Goal: Task Accomplishment & Management: Manage account settings

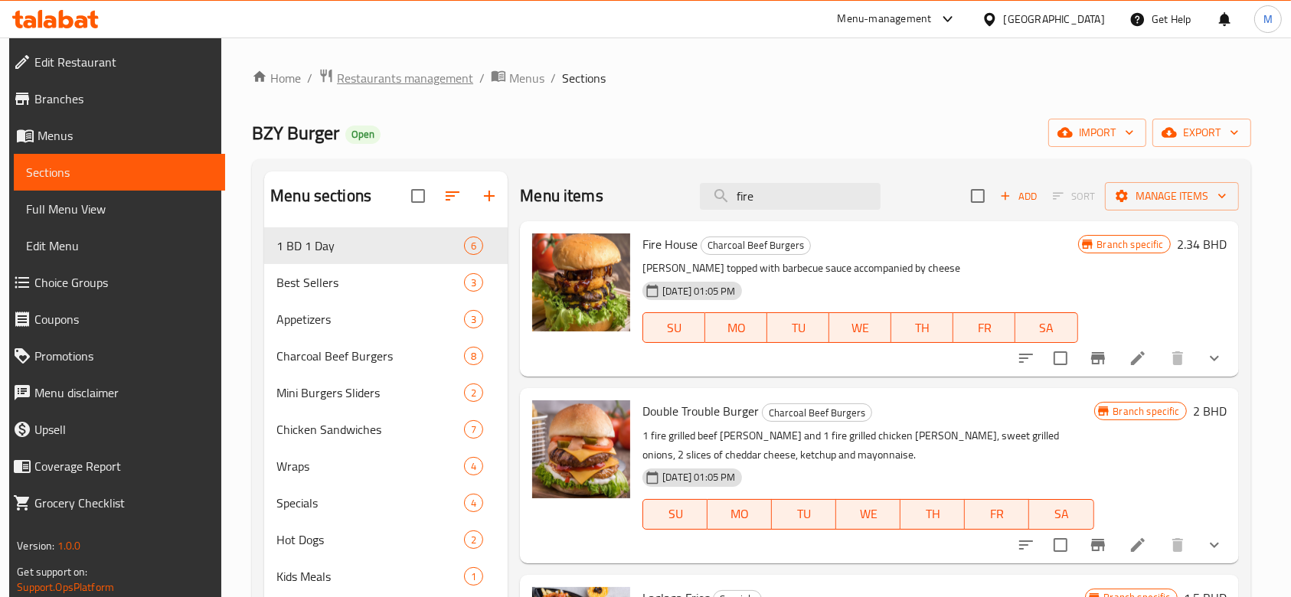
click at [352, 78] on span "Restaurants management" at bounding box center [405, 78] width 136 height 18
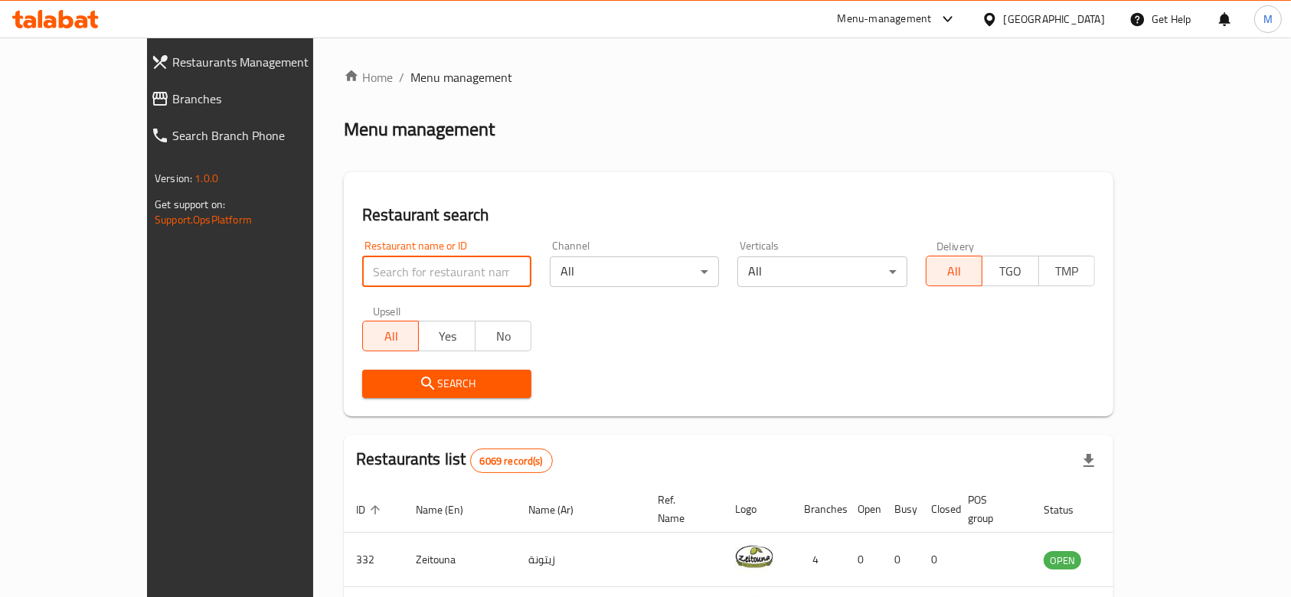
click at [407, 266] on input "search" at bounding box center [446, 271] width 169 height 31
type input "rasmalai"
click button "Search" at bounding box center [446, 384] width 169 height 28
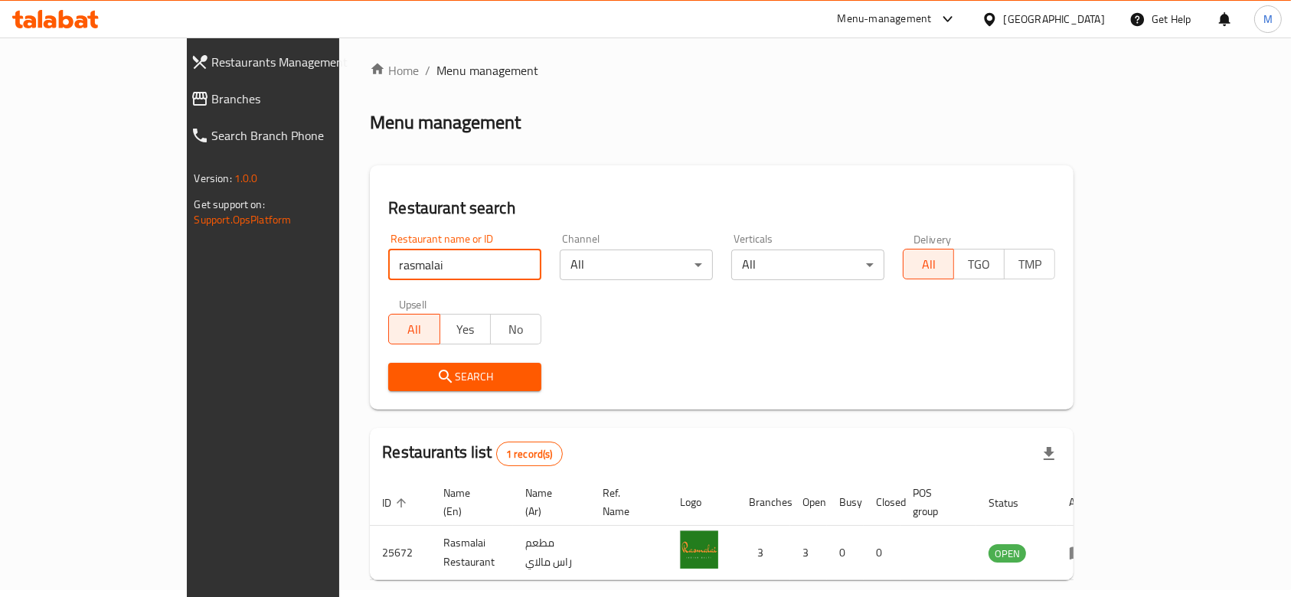
scroll to position [55, 0]
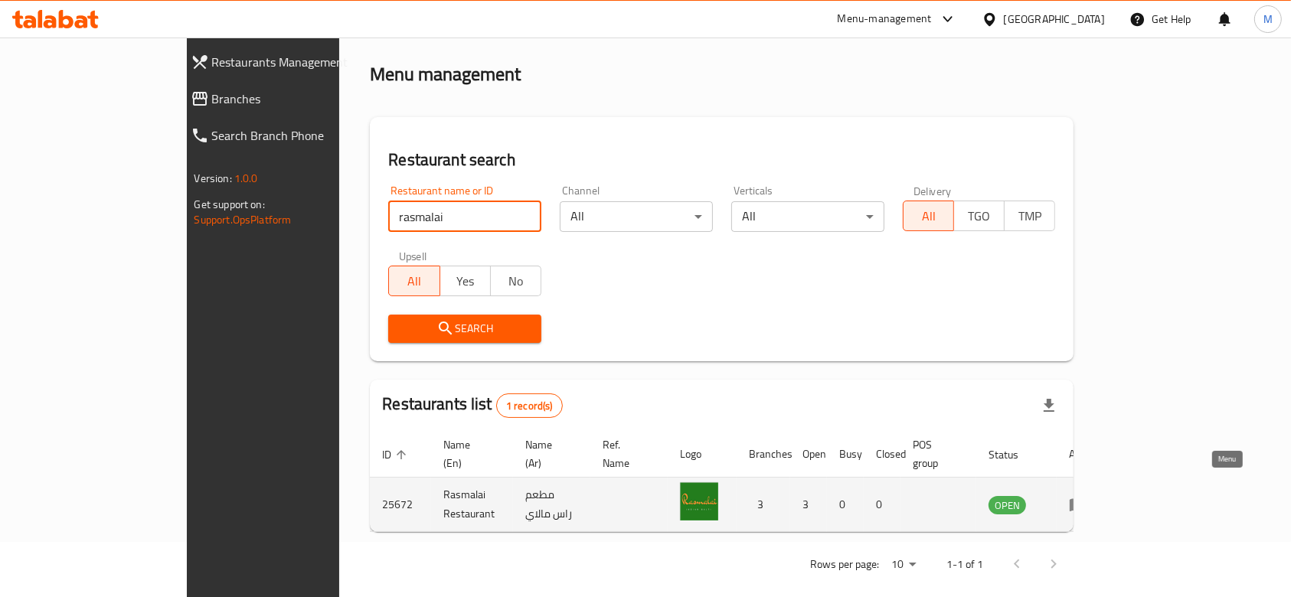
click at [1097, 495] on link "enhanced table" at bounding box center [1083, 504] width 28 height 18
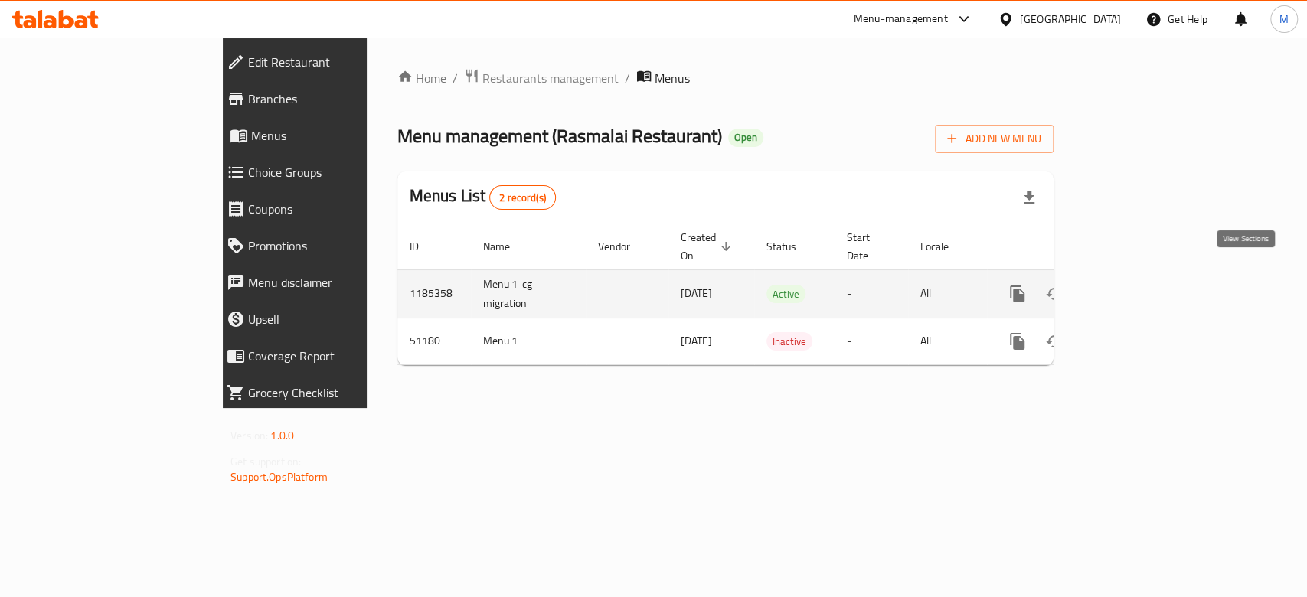
click at [1137, 285] on icon "enhanced table" at bounding box center [1128, 294] width 18 height 18
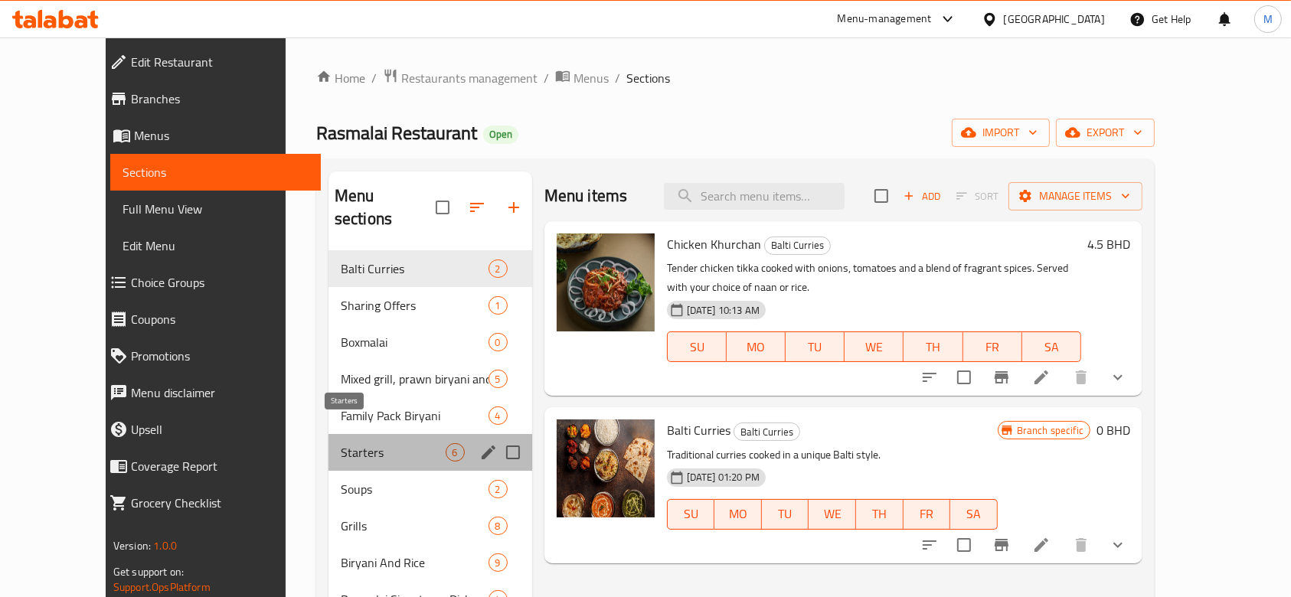
click at [341, 443] on span "Starters" at bounding box center [393, 452] width 105 height 18
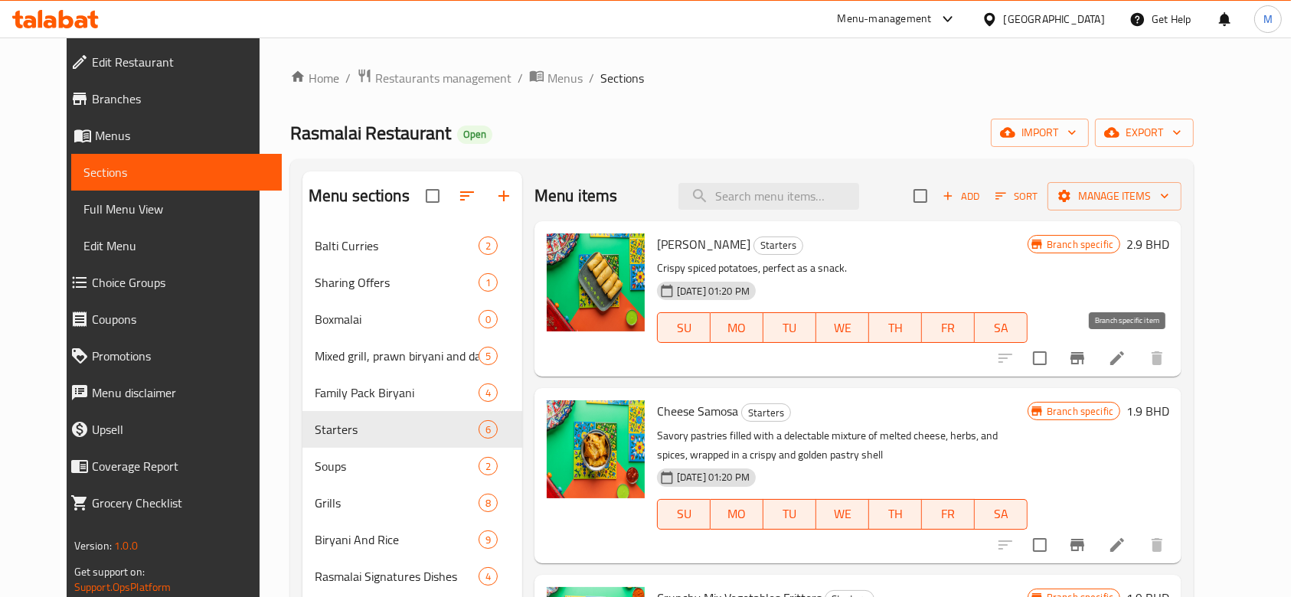
click at [1086, 363] on icon "Branch-specific-item" at bounding box center [1077, 358] width 18 height 18
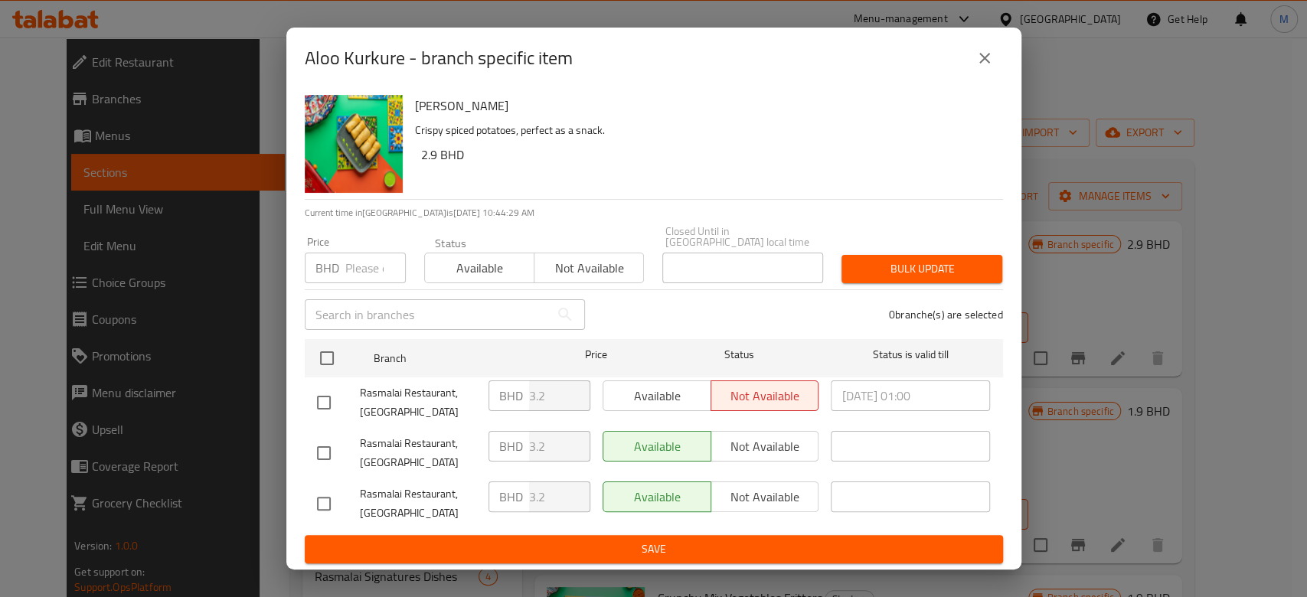
click at [354, 260] on input "number" at bounding box center [375, 268] width 60 height 31
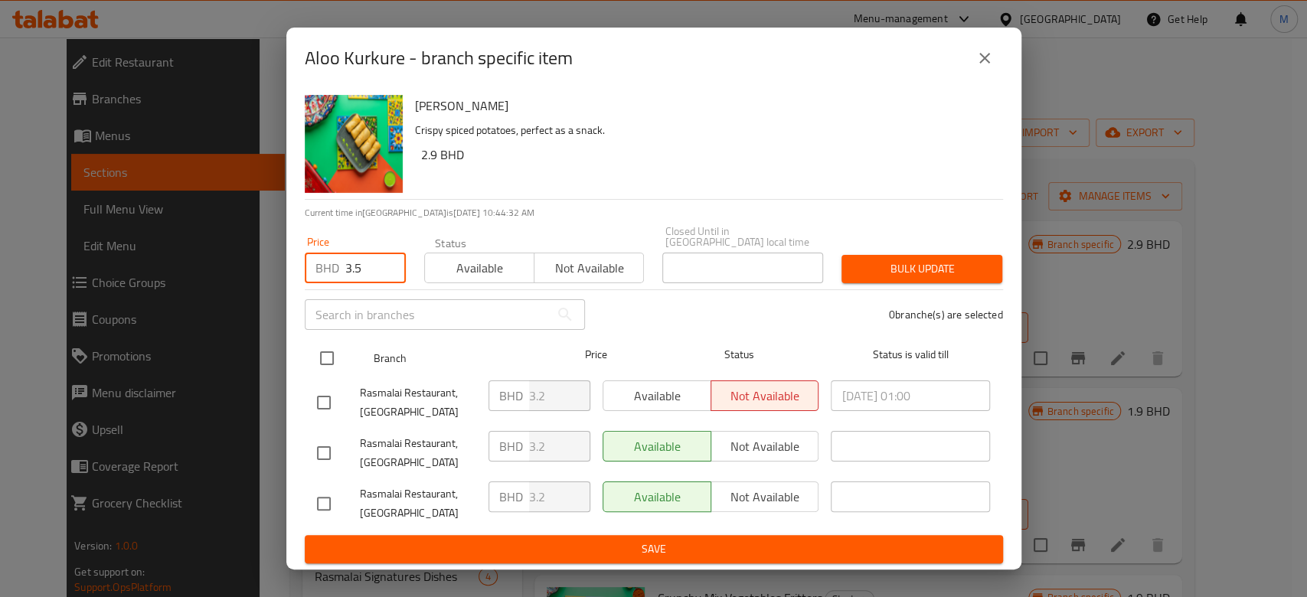
type input "3.5"
click at [324, 351] on input "checkbox" at bounding box center [327, 358] width 32 height 32
checkbox input "true"
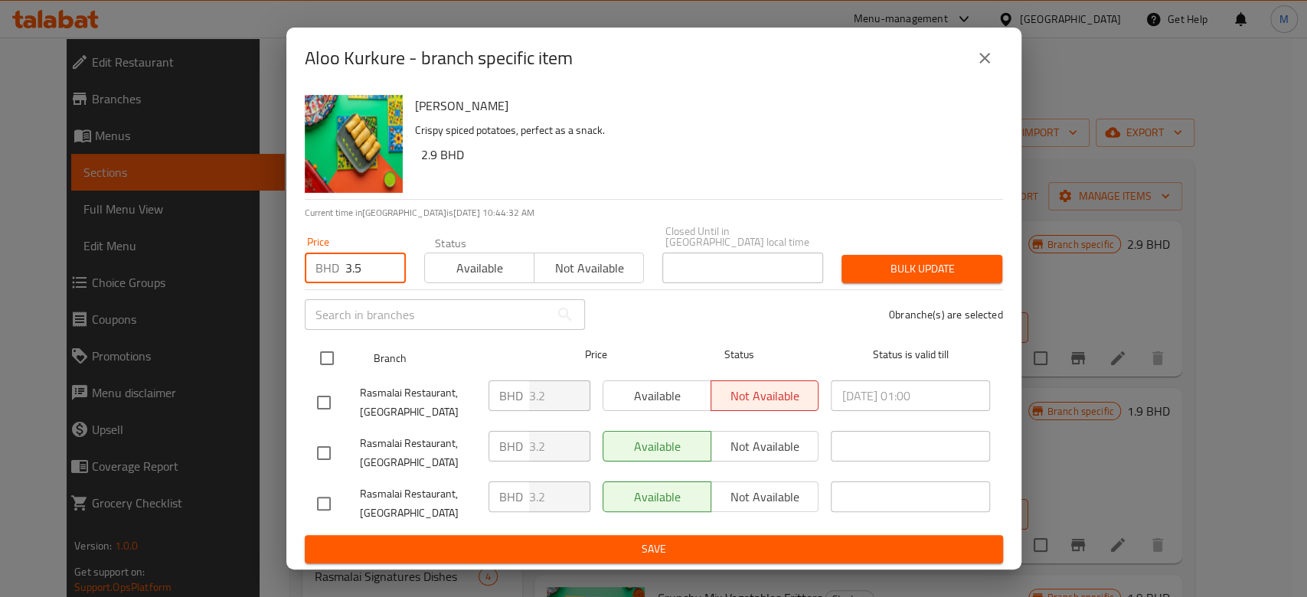
checkbox input "true"
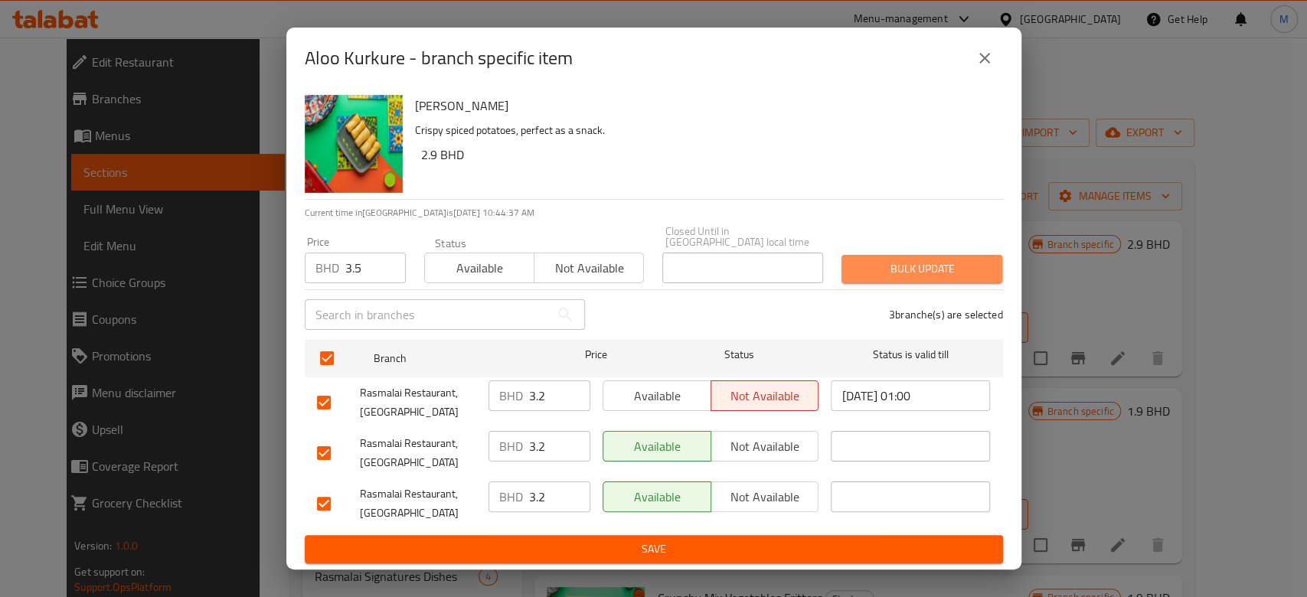
click at [924, 260] on span "Bulk update" at bounding box center [922, 269] width 136 height 19
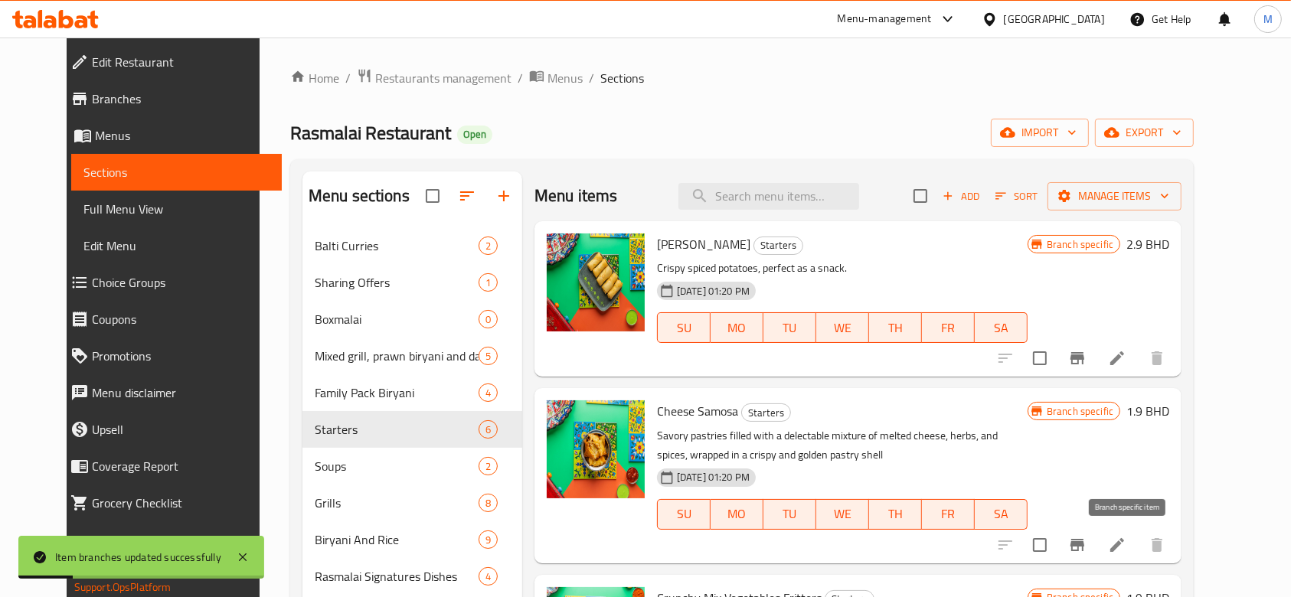
click at [1084, 543] on icon "Branch-specific-item" at bounding box center [1077, 545] width 14 height 12
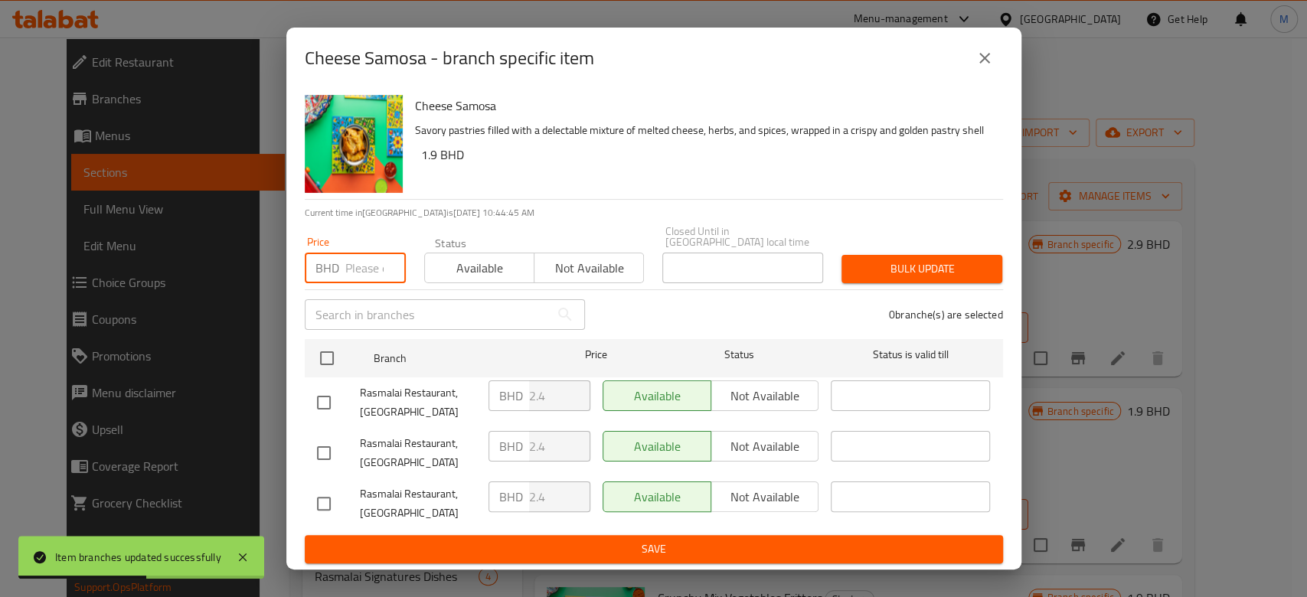
click at [351, 260] on input "number" at bounding box center [375, 268] width 60 height 31
click at [374, 263] on input "number" at bounding box center [375, 268] width 60 height 31
click at [364, 262] on input "number" at bounding box center [375, 268] width 60 height 31
click at [346, 268] on input "number" at bounding box center [375, 268] width 60 height 31
click at [347, 269] on input "number" at bounding box center [375, 268] width 60 height 31
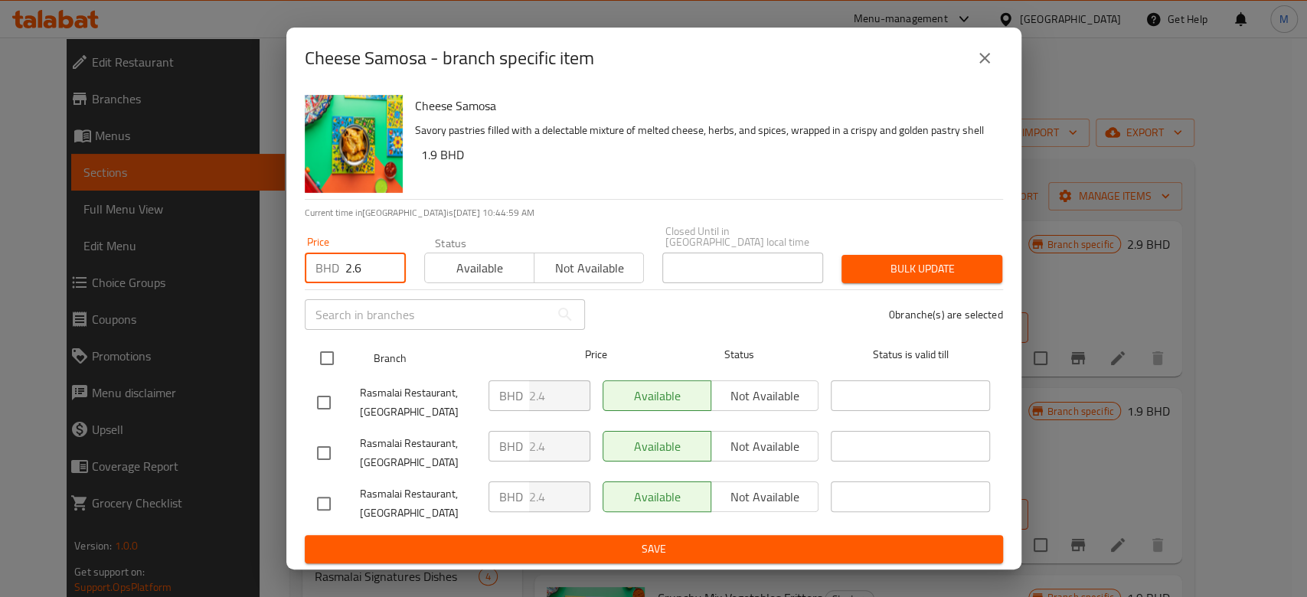
type input "2.6"
click at [332, 359] on input "checkbox" at bounding box center [327, 358] width 32 height 32
checkbox input "true"
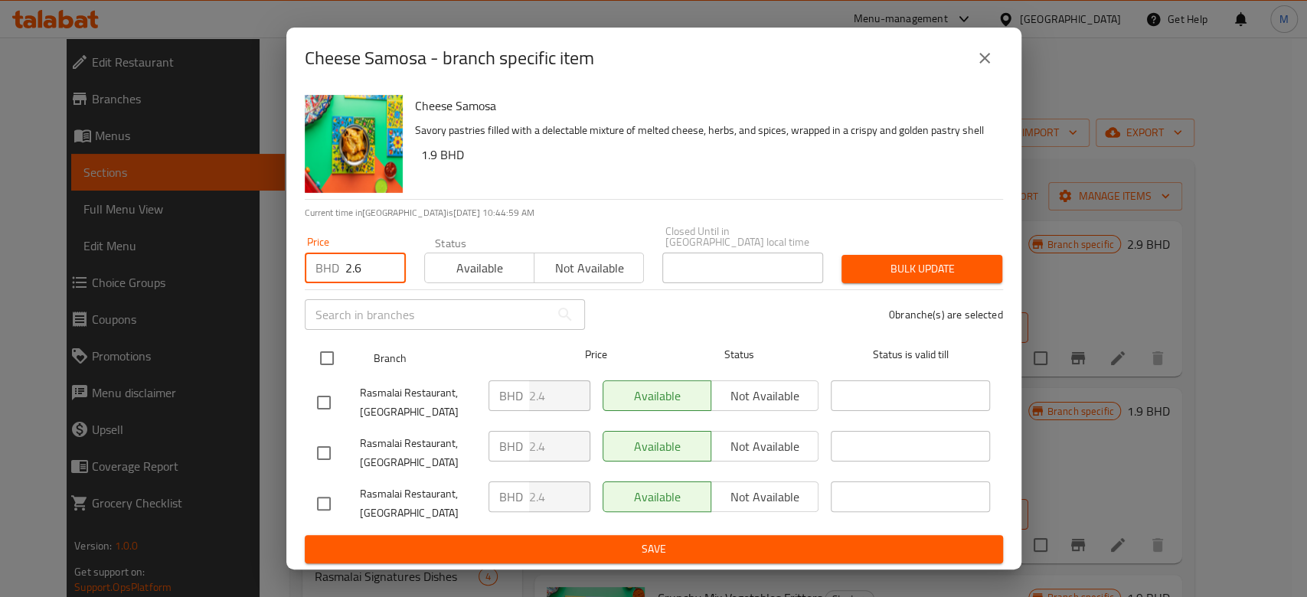
checkbox input "true"
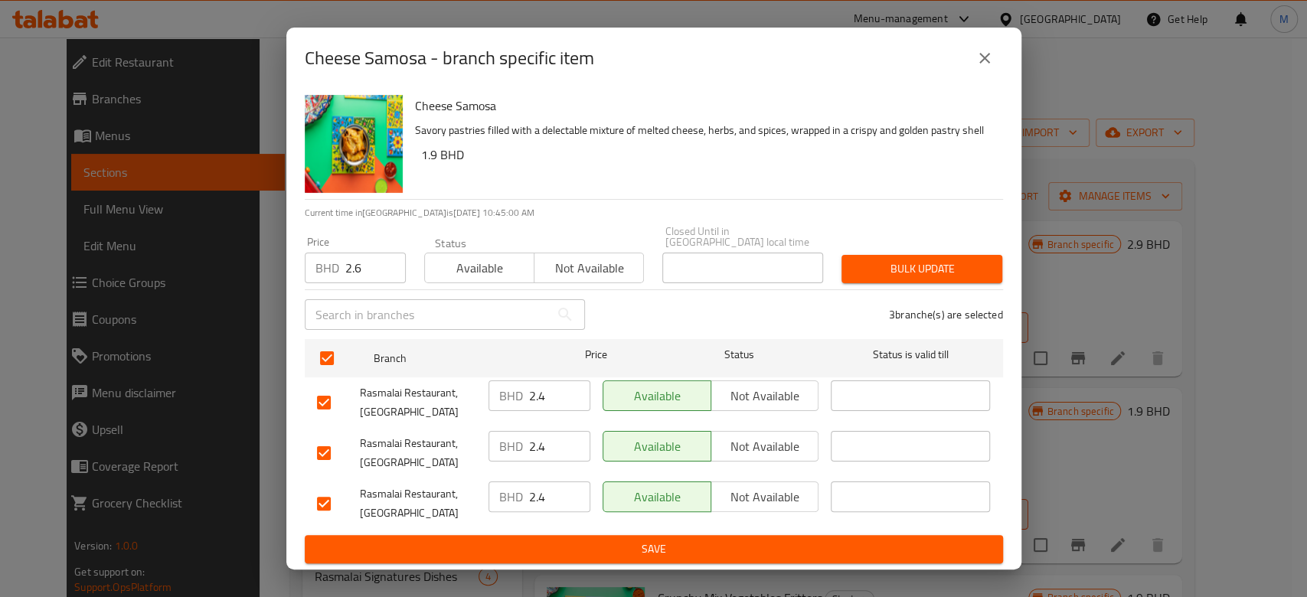
click at [856, 270] on span "Bulk update" at bounding box center [922, 269] width 136 height 19
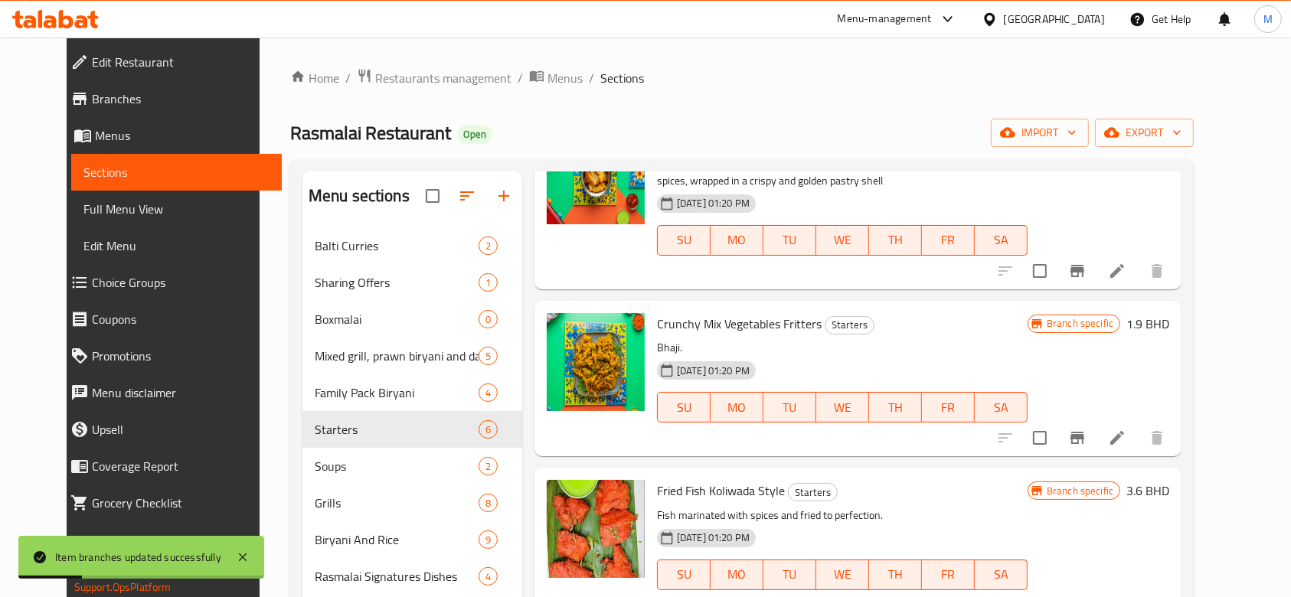
scroll to position [306, 0]
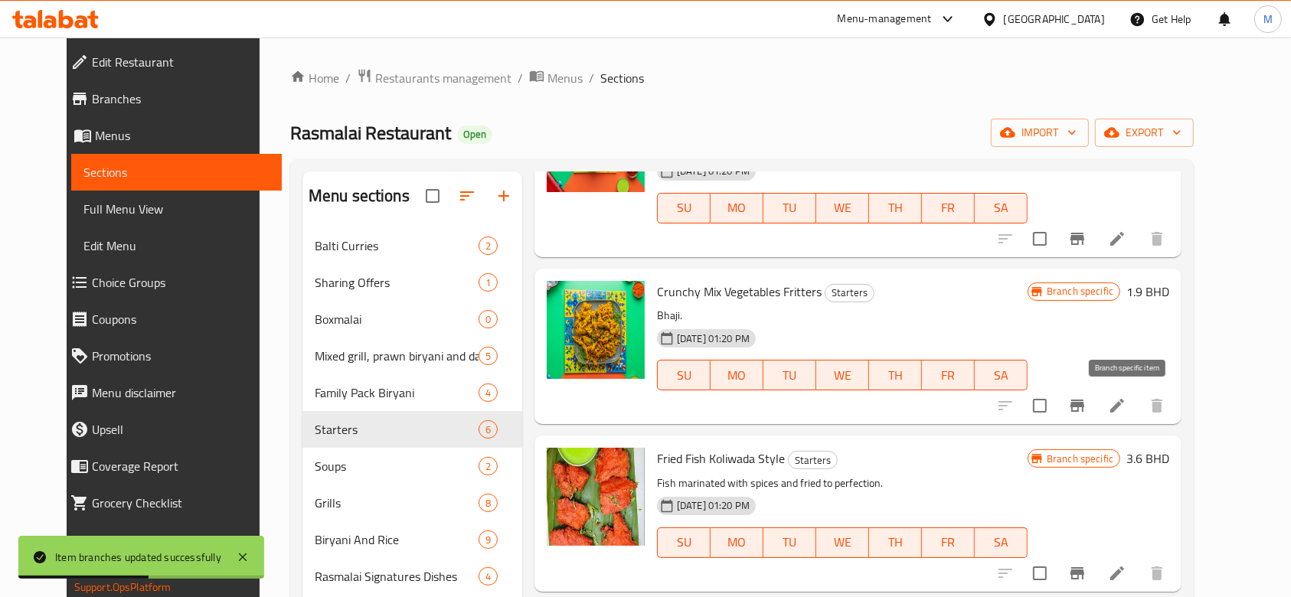
click at [1086, 407] on icon "Branch-specific-item" at bounding box center [1077, 406] width 18 height 18
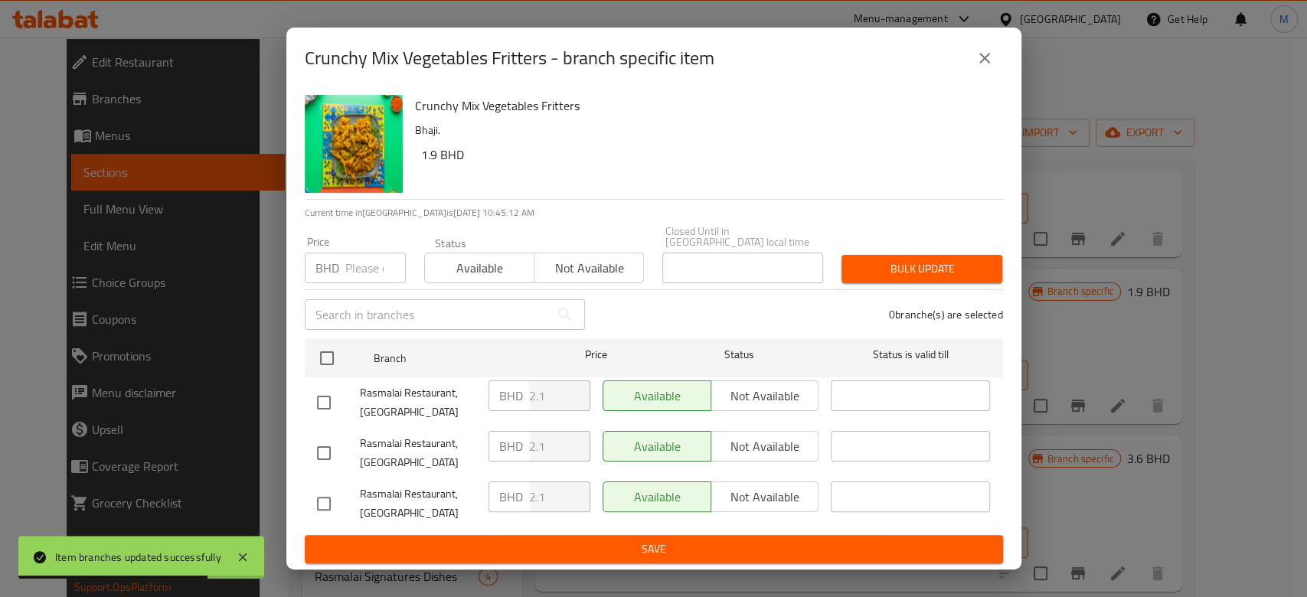
click at [338, 268] on p "BHD" at bounding box center [327, 268] width 24 height 18
click at [364, 266] on input "number" at bounding box center [375, 268] width 60 height 31
click at [359, 258] on input "number" at bounding box center [375, 268] width 60 height 31
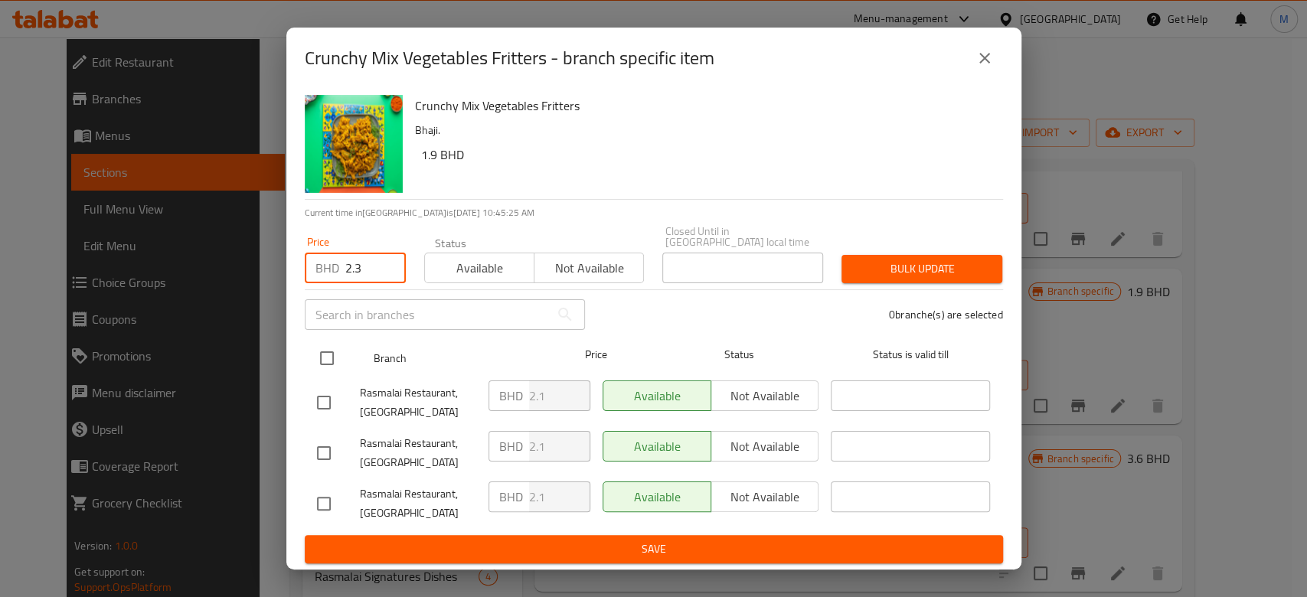
type input "2.3"
click at [328, 362] on input "checkbox" at bounding box center [327, 358] width 32 height 32
checkbox input "true"
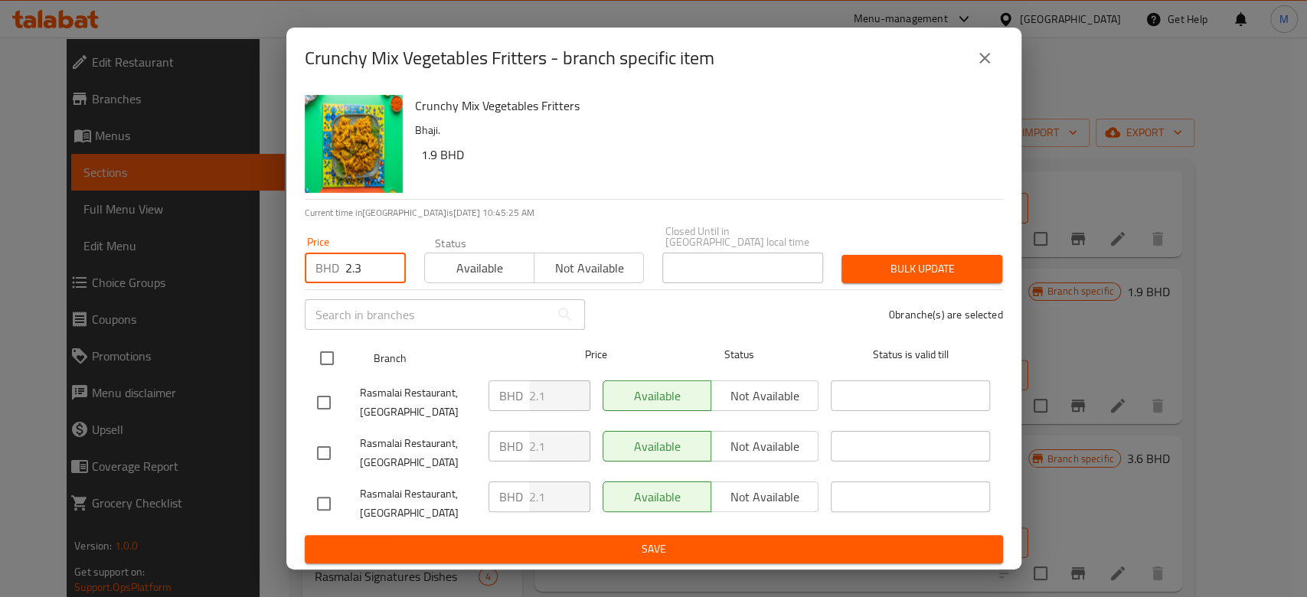
checkbox input "true"
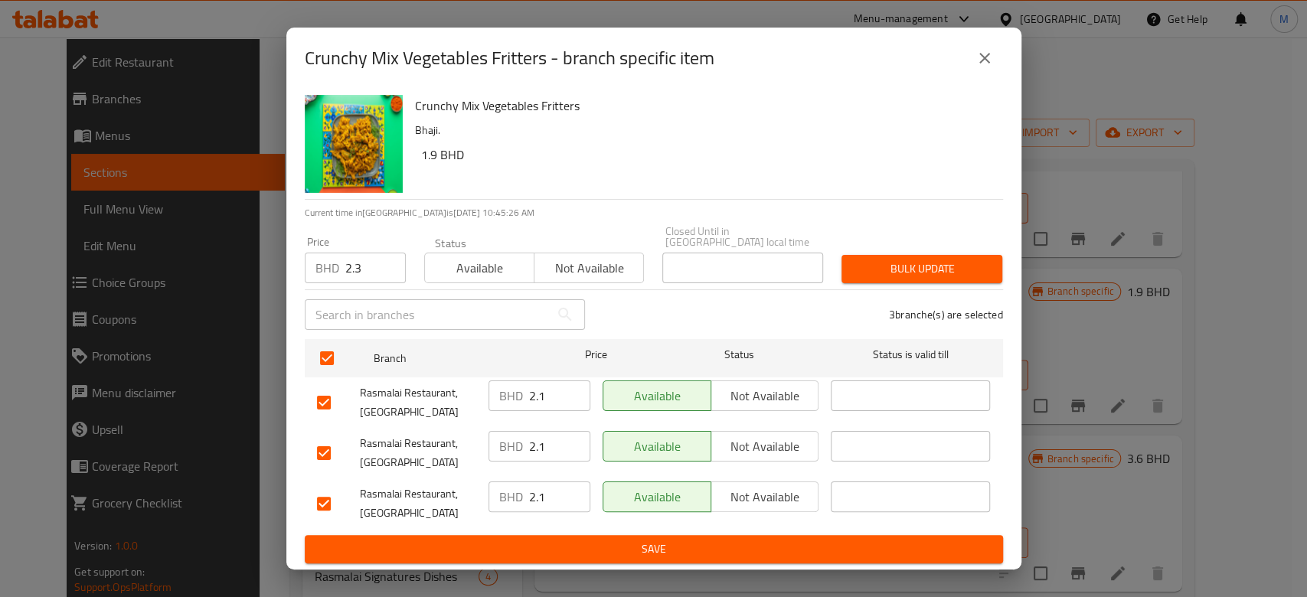
click at [854, 261] on span "Bulk update" at bounding box center [922, 269] width 136 height 19
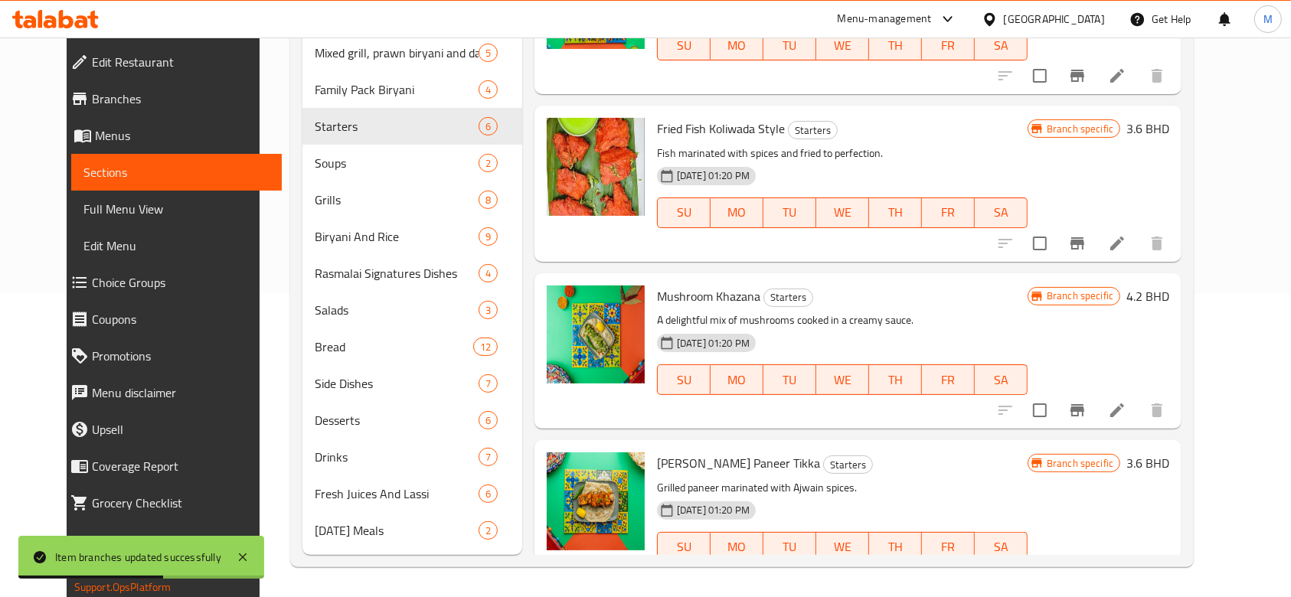
scroll to position [272, 0]
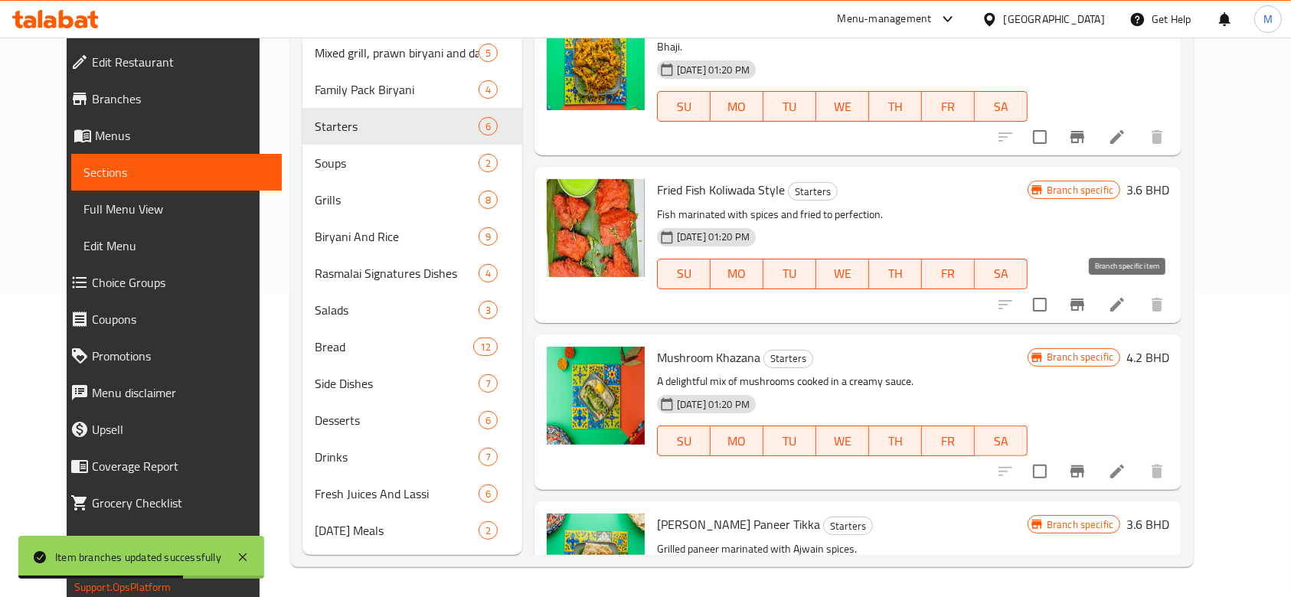
click at [1084, 301] on icon "Branch-specific-item" at bounding box center [1077, 305] width 14 height 12
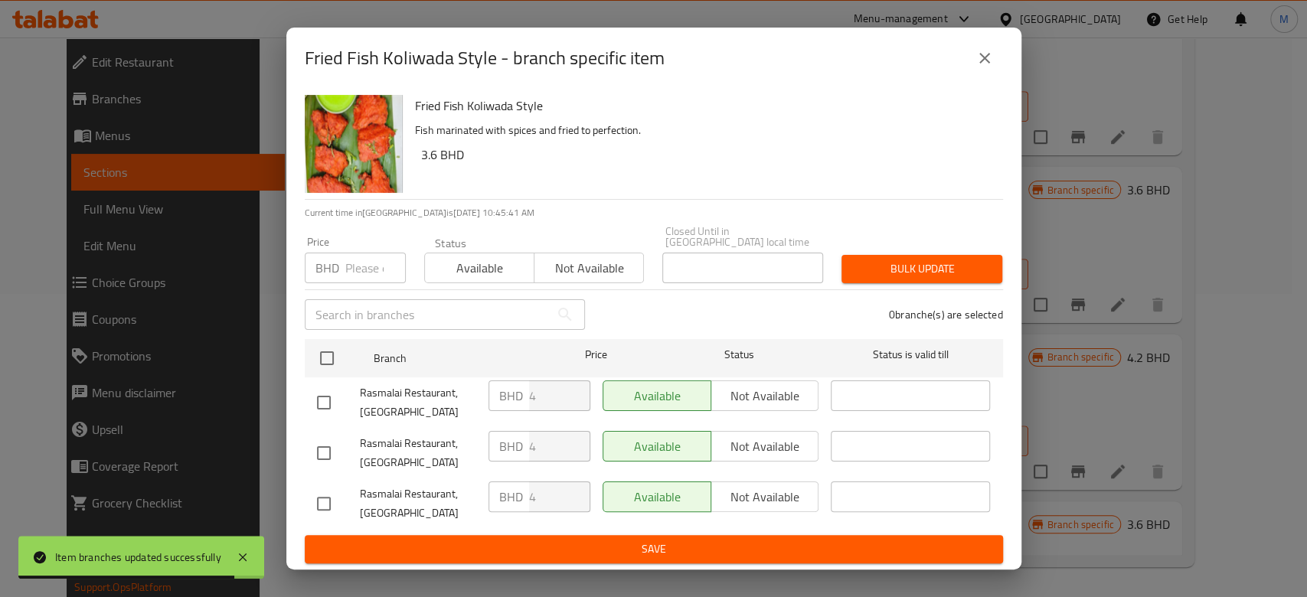
click at [361, 256] on input "number" at bounding box center [375, 268] width 60 height 31
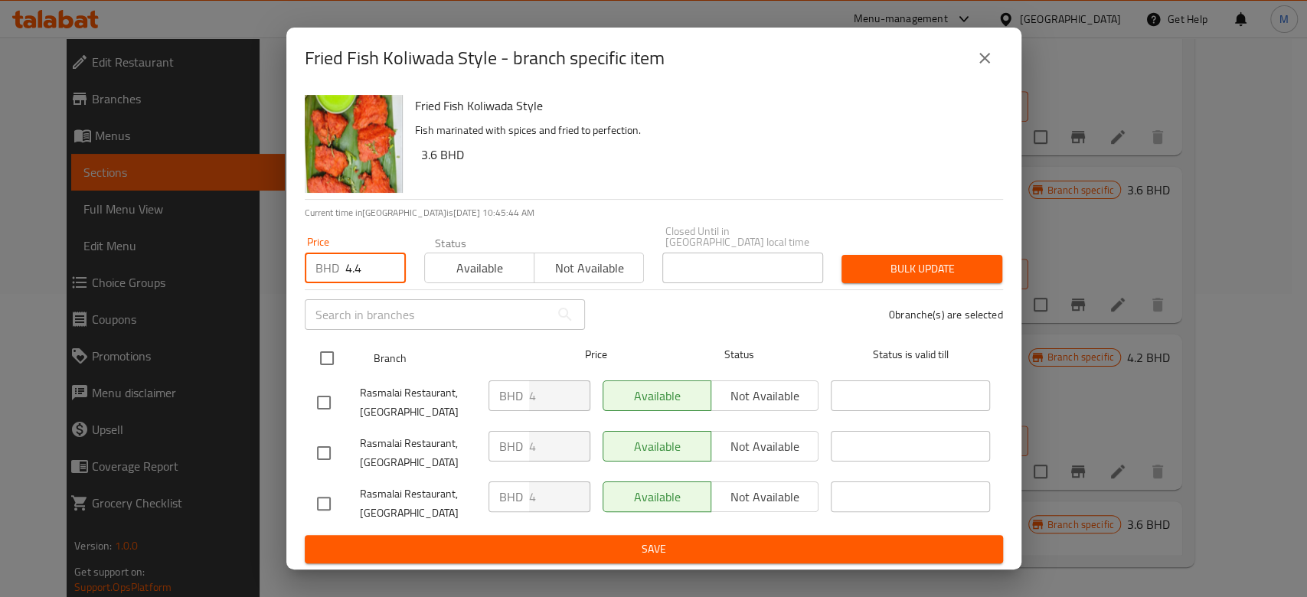
type input "4.4"
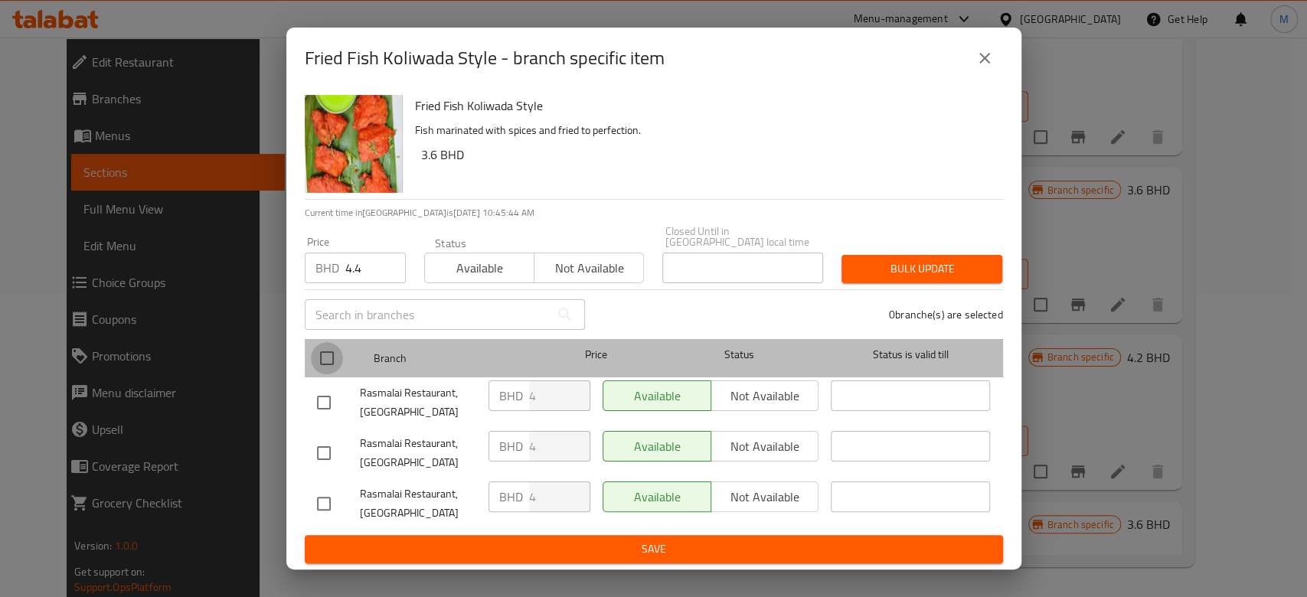
click at [328, 364] on input "checkbox" at bounding box center [327, 358] width 32 height 32
checkbox input "true"
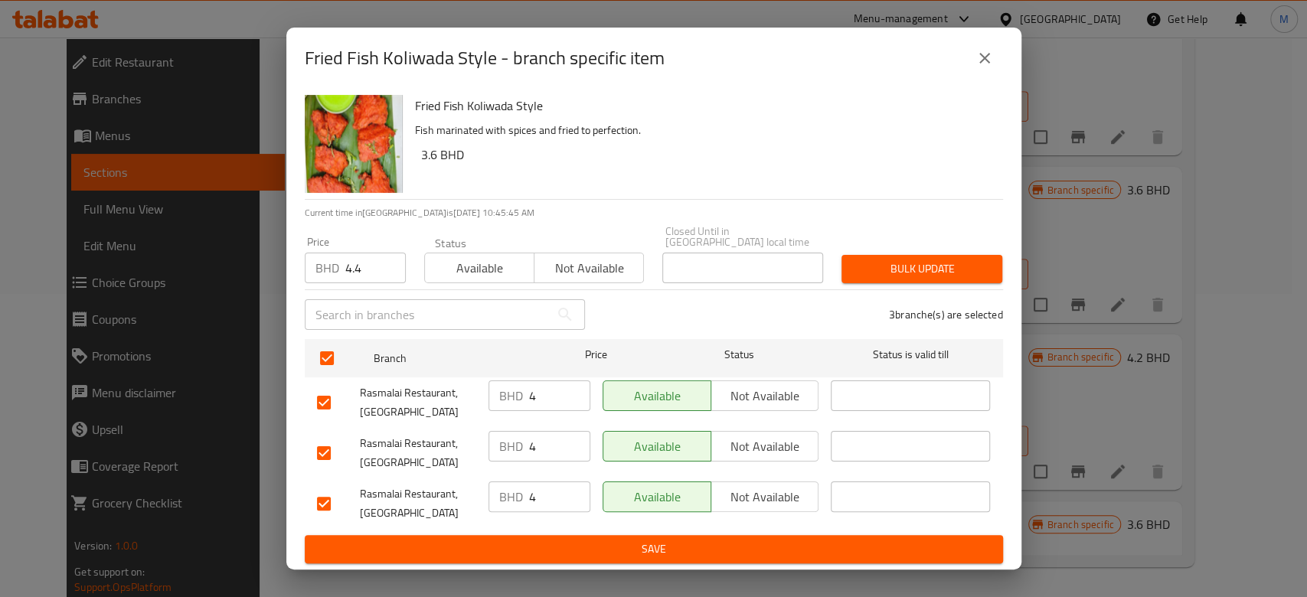
click at [891, 266] on span "Bulk update" at bounding box center [922, 269] width 136 height 19
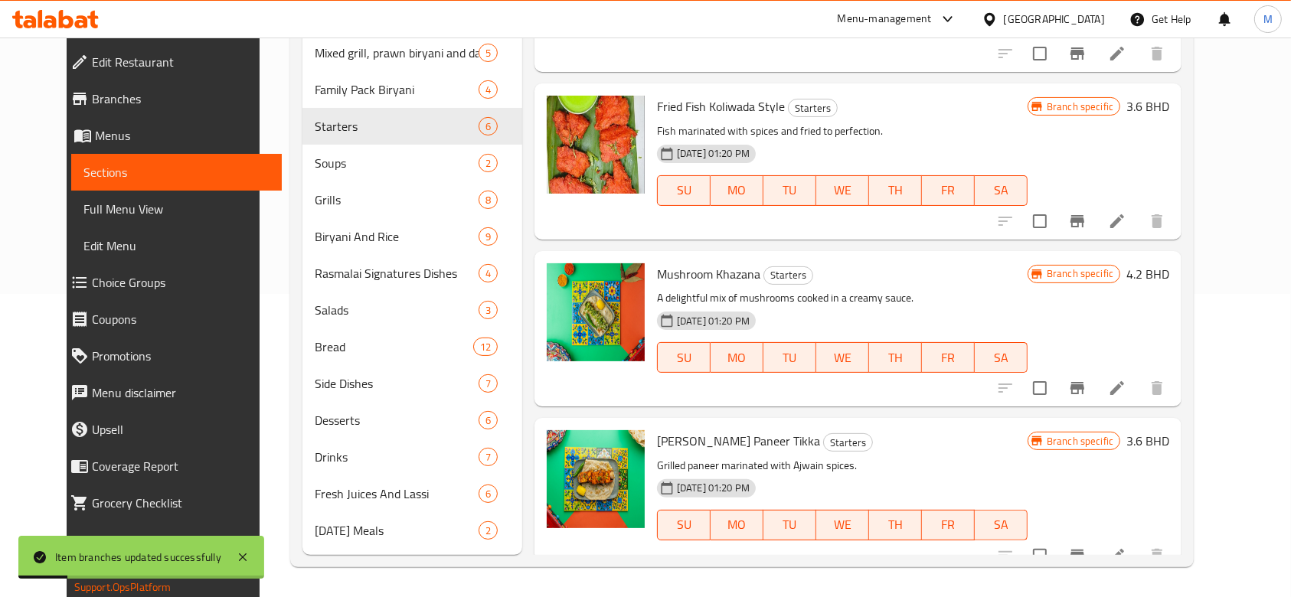
scroll to position [374, 0]
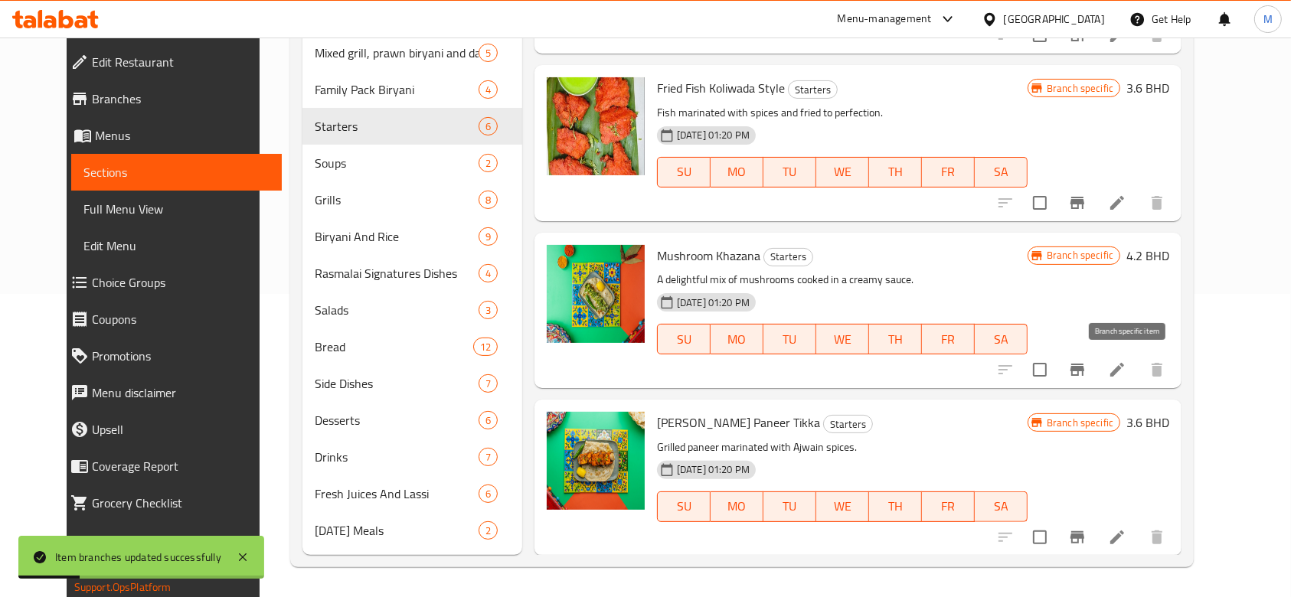
click at [1096, 366] on button "Branch-specific-item" at bounding box center [1077, 369] width 37 height 37
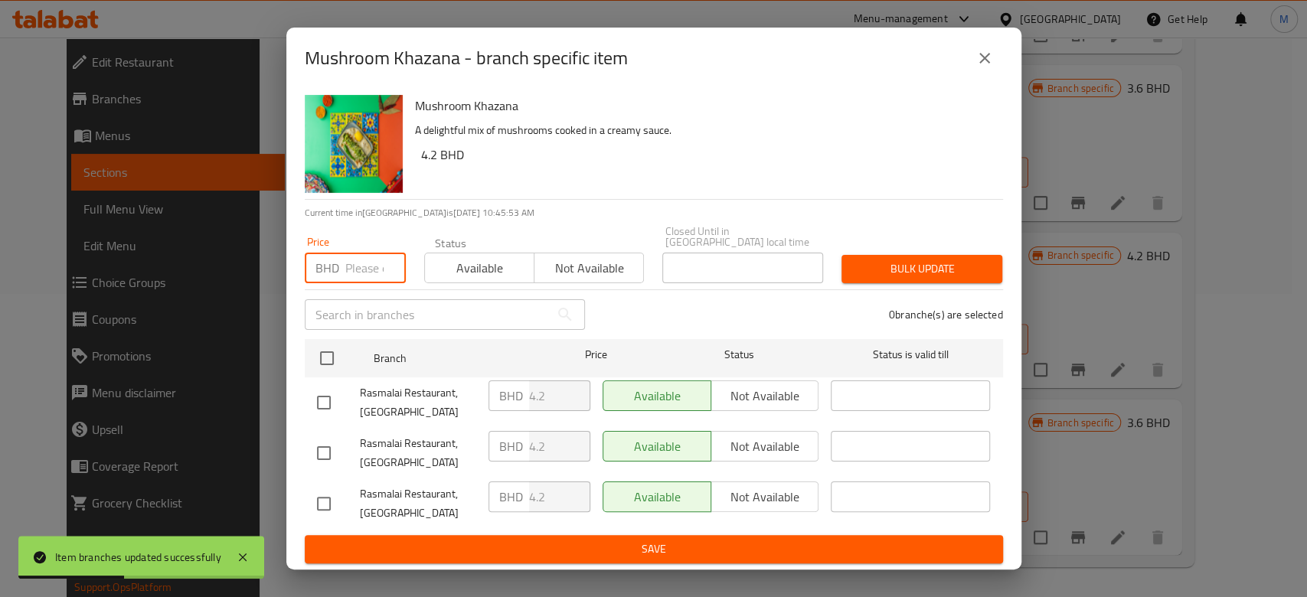
click at [360, 266] on input "number" at bounding box center [375, 268] width 60 height 31
paste input "4.6"
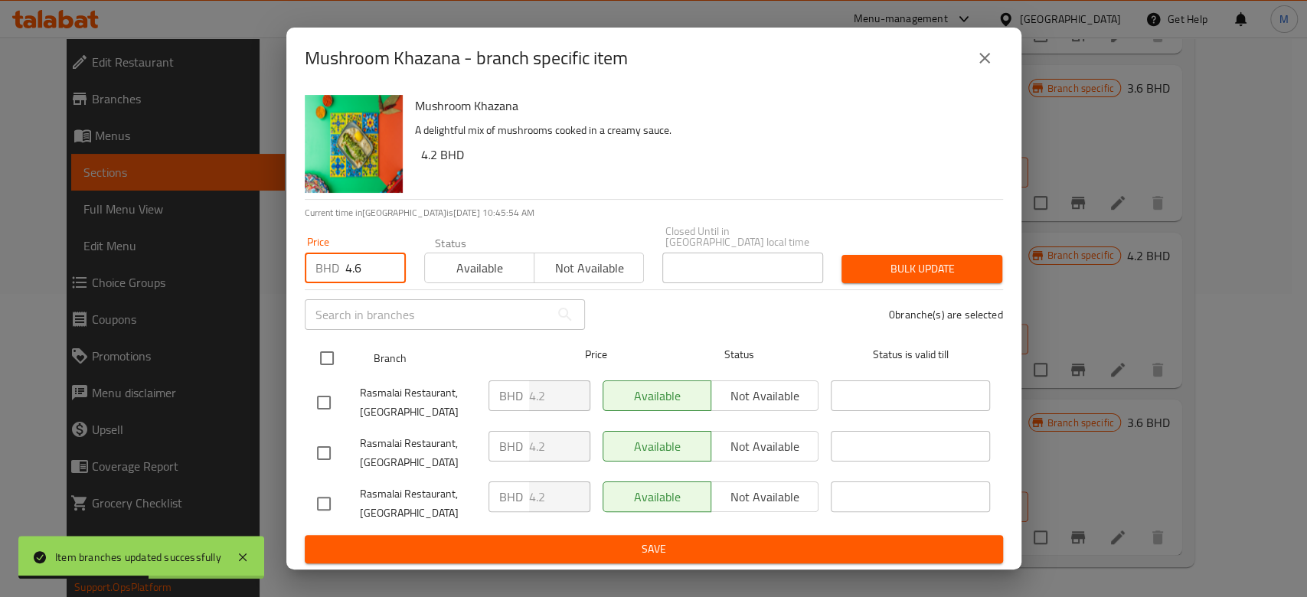
type input "4.6"
click at [326, 342] on input "checkbox" at bounding box center [327, 358] width 32 height 32
checkbox input "true"
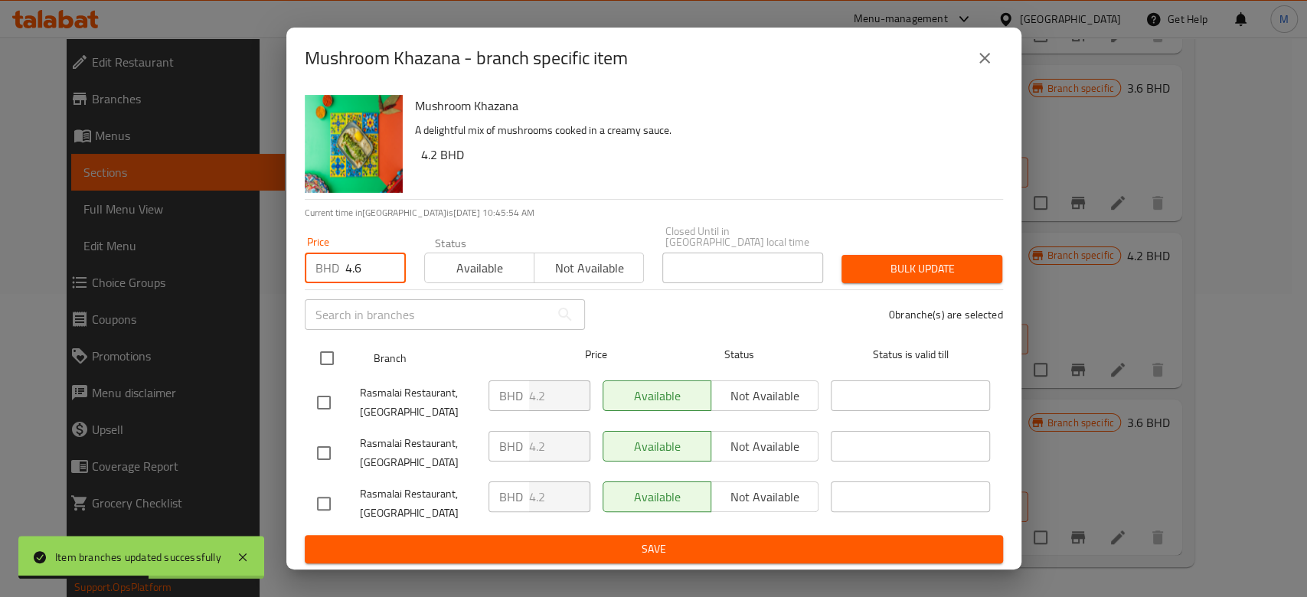
checkbox input "true"
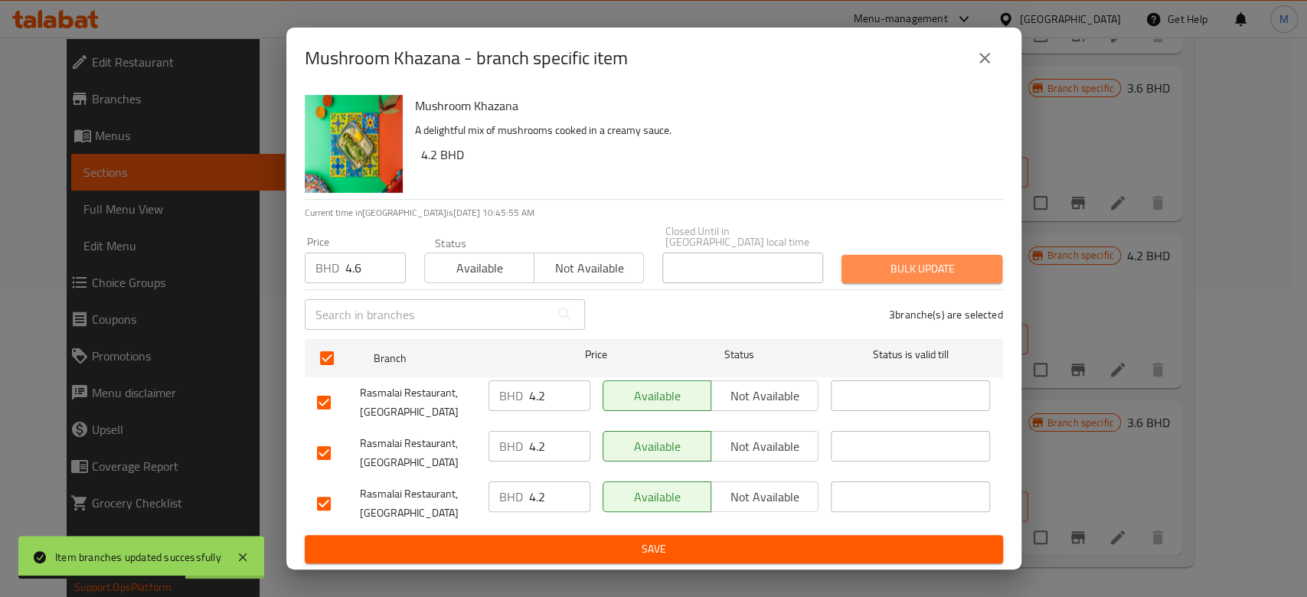
click at [870, 266] on span "Bulk update" at bounding box center [922, 269] width 136 height 19
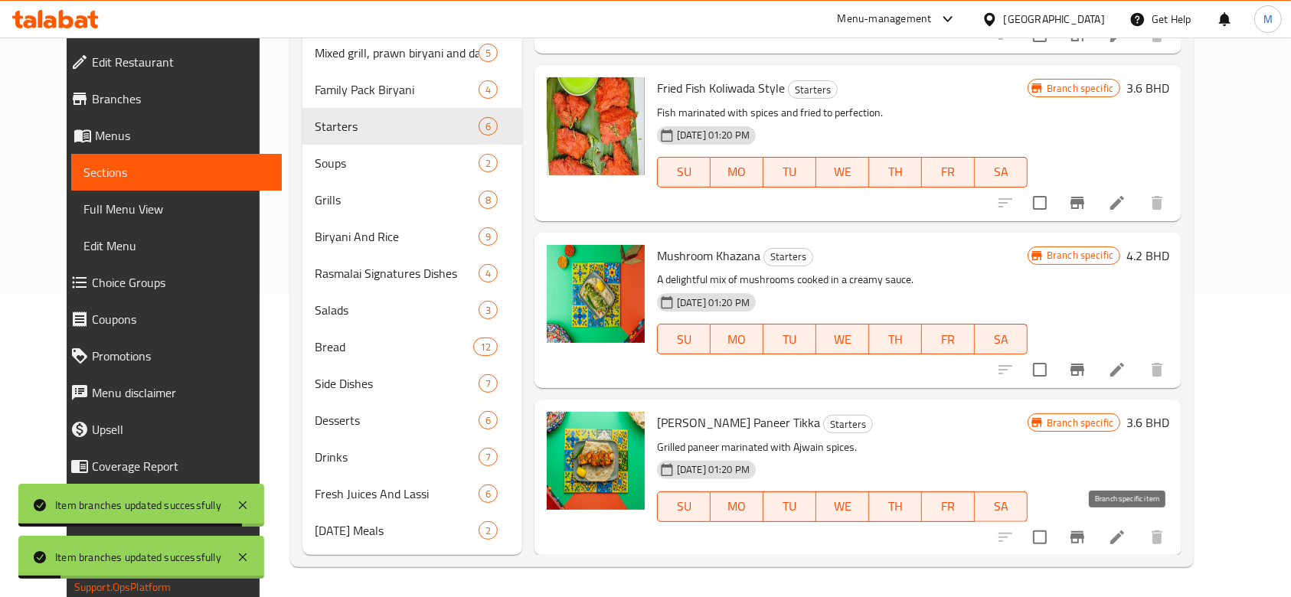
click at [1086, 528] on icon "Branch-specific-item" at bounding box center [1077, 537] width 18 height 18
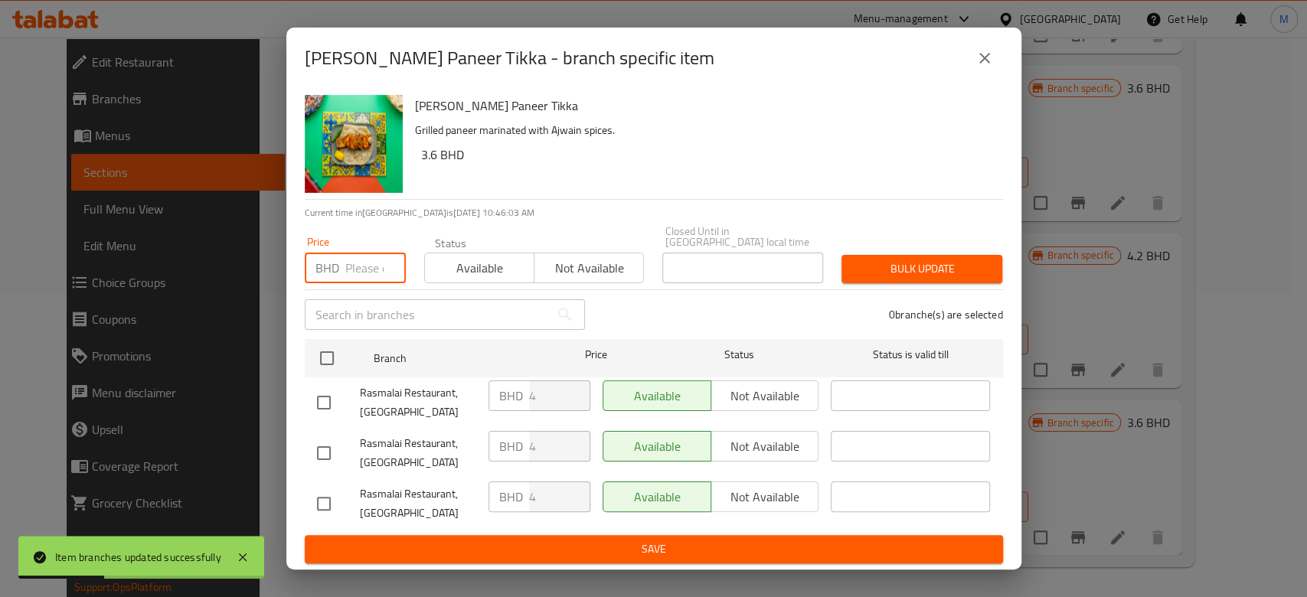
click at [361, 258] on input "number" at bounding box center [375, 268] width 60 height 31
paste input "4.4"
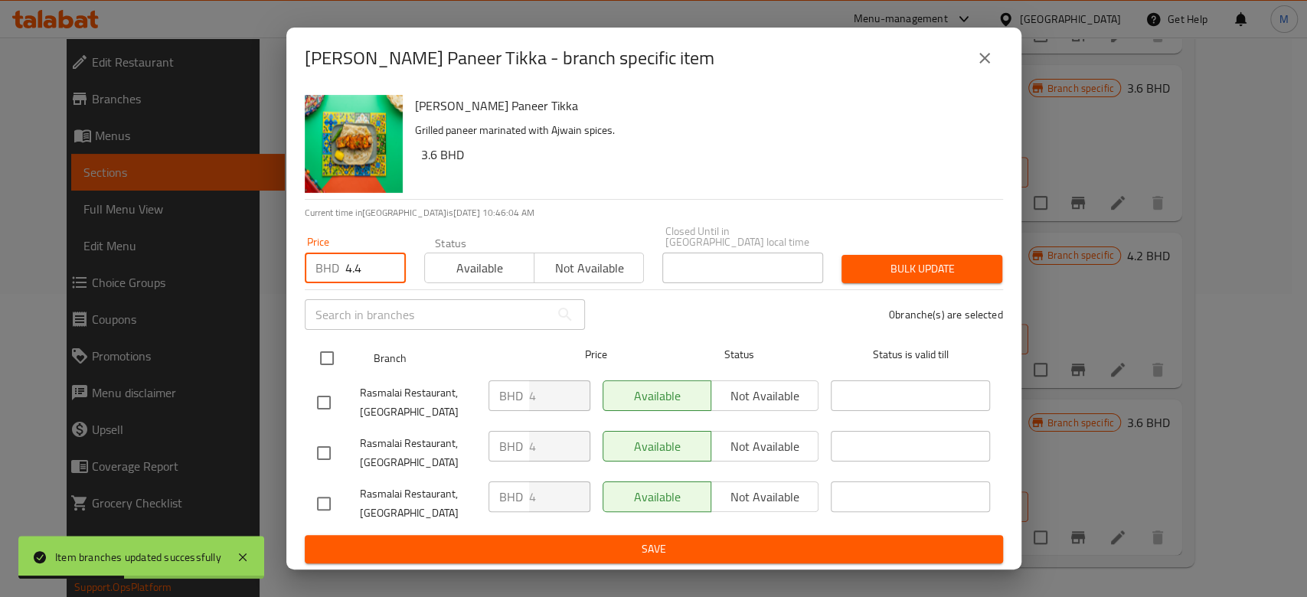
type input "4.4"
click at [325, 364] on input "checkbox" at bounding box center [327, 358] width 32 height 32
checkbox input "true"
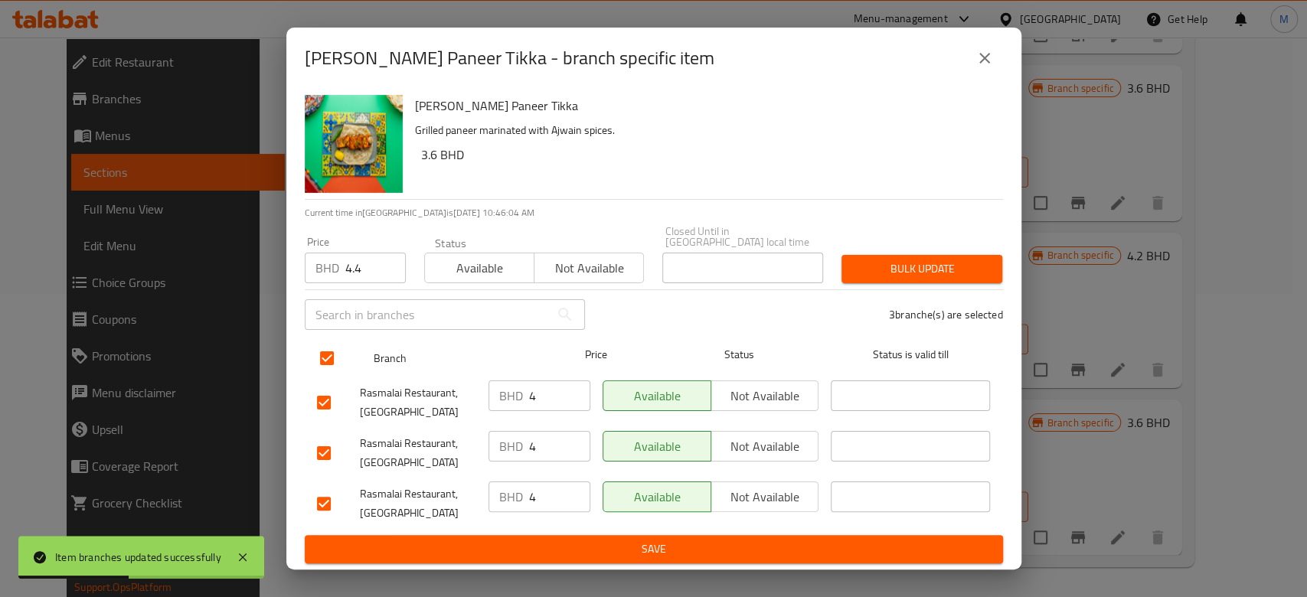
checkbox input "true"
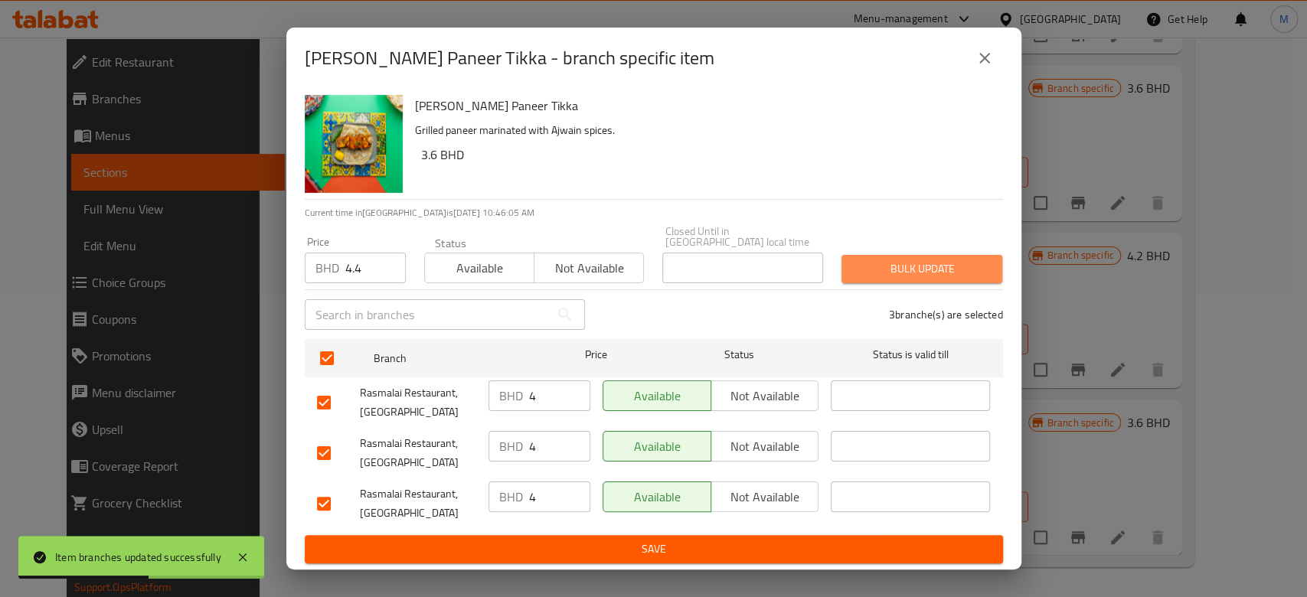
click at [915, 268] on span "Bulk update" at bounding box center [922, 269] width 136 height 19
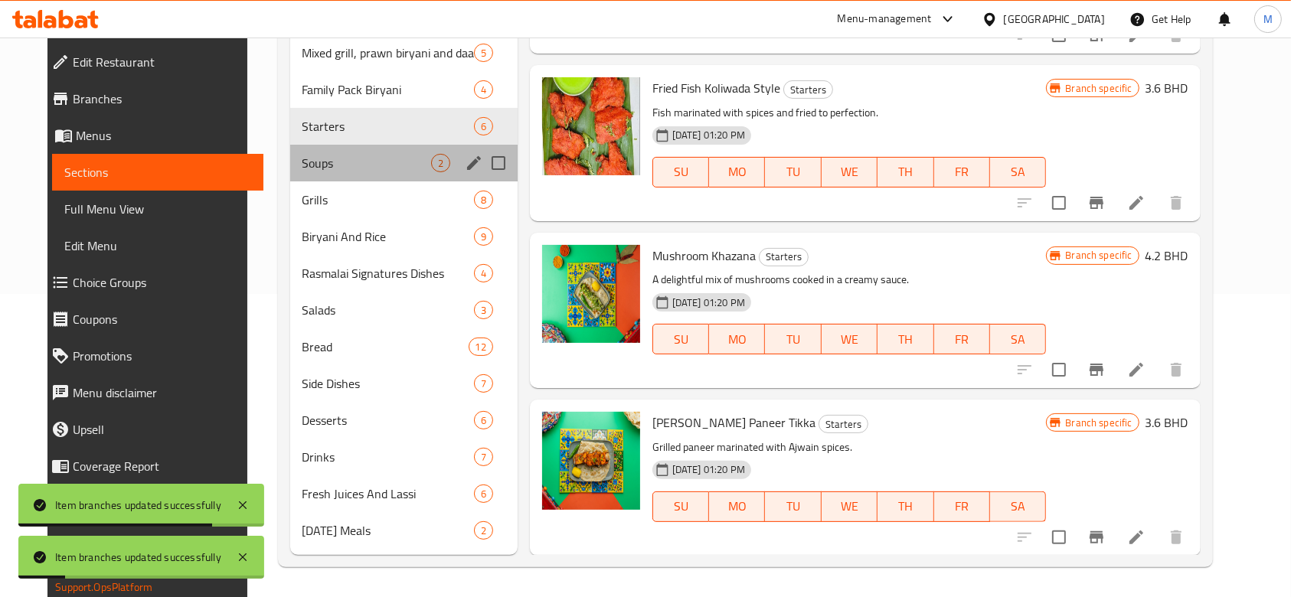
click at [327, 172] on div "Soups 2" at bounding box center [403, 163] width 227 height 37
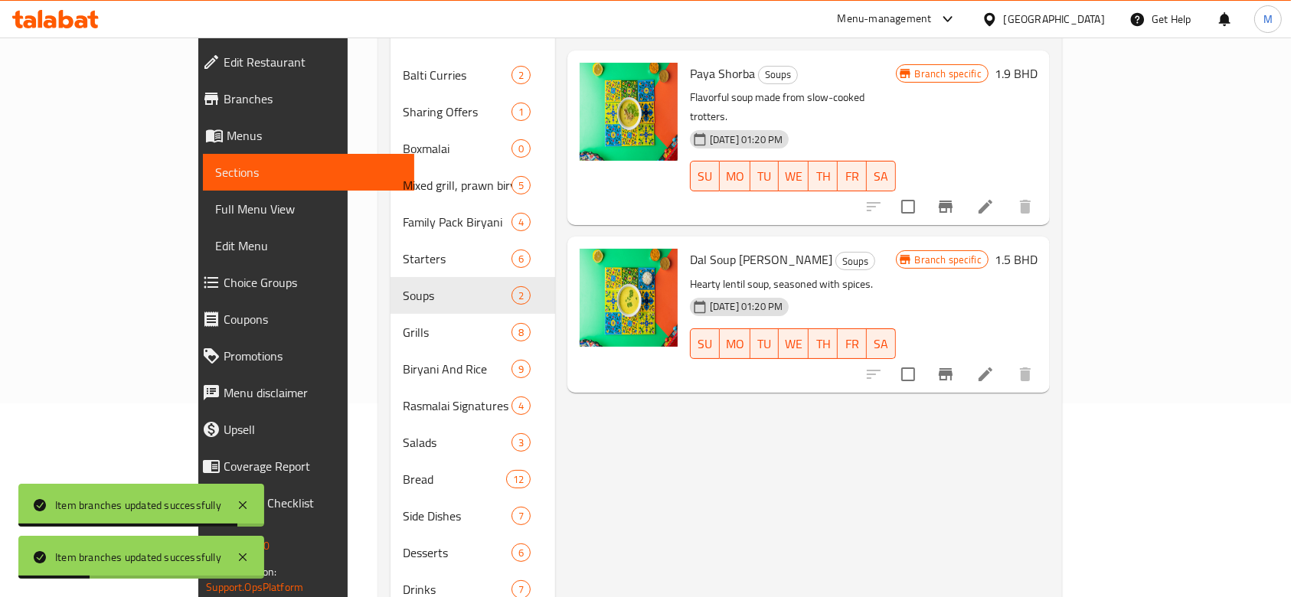
scroll to position [99, 0]
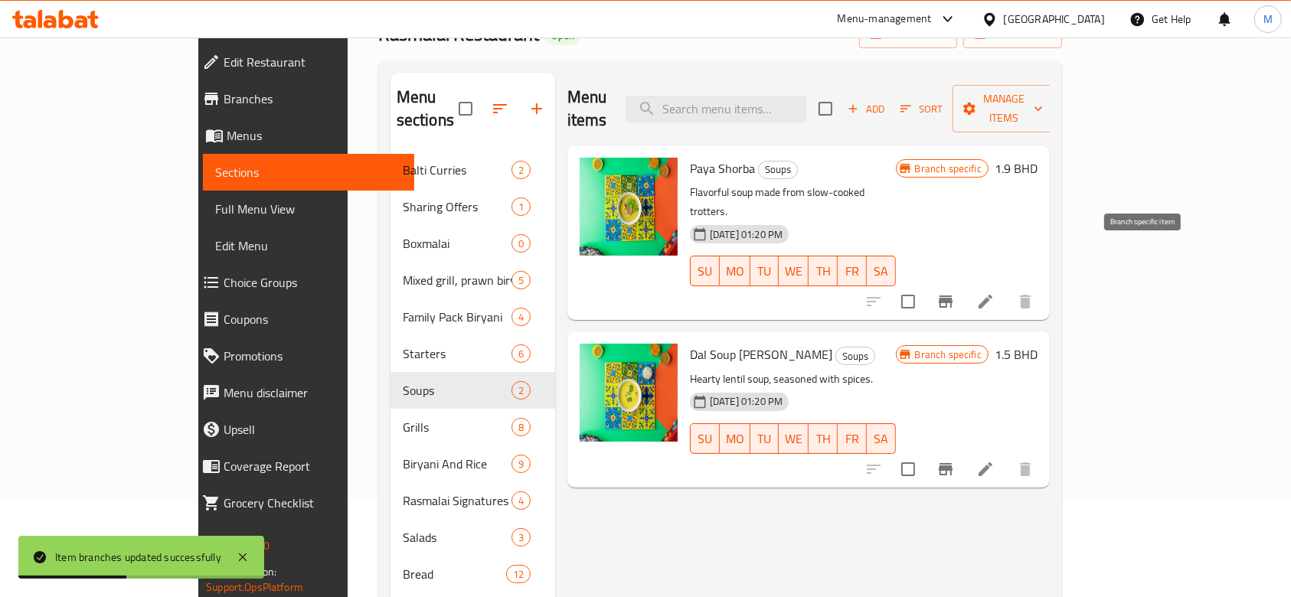
click at [955, 292] on icon "Branch-specific-item" at bounding box center [945, 301] width 18 height 18
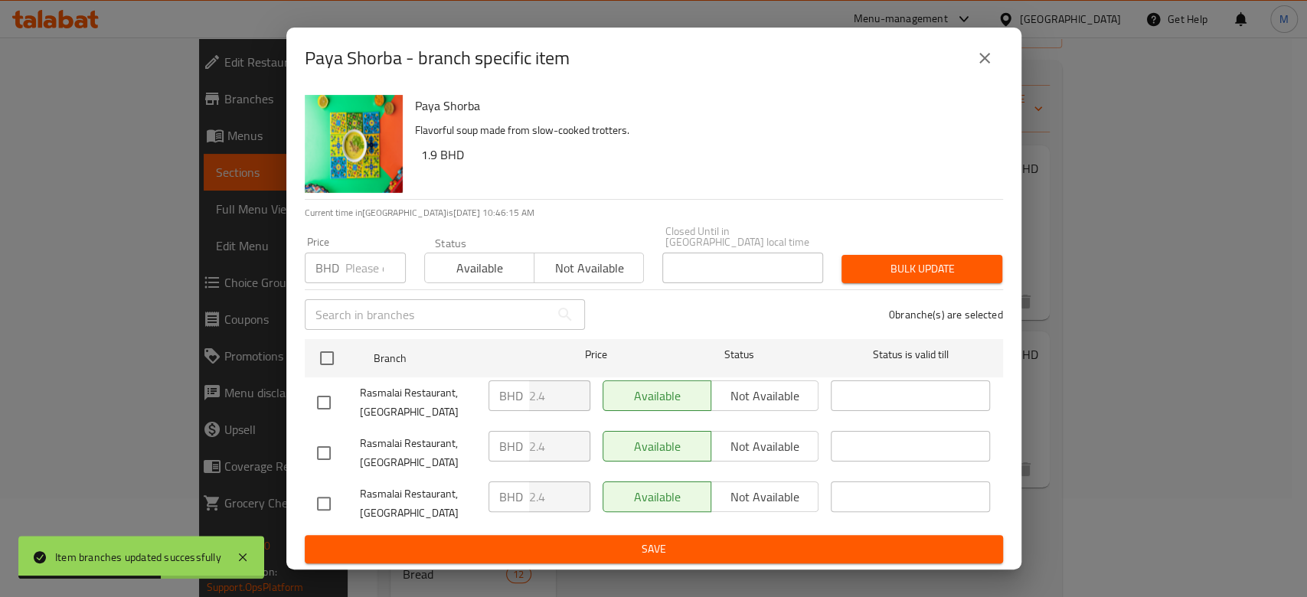
click at [355, 273] on input "number" at bounding box center [375, 268] width 60 height 31
paste input "2.6"
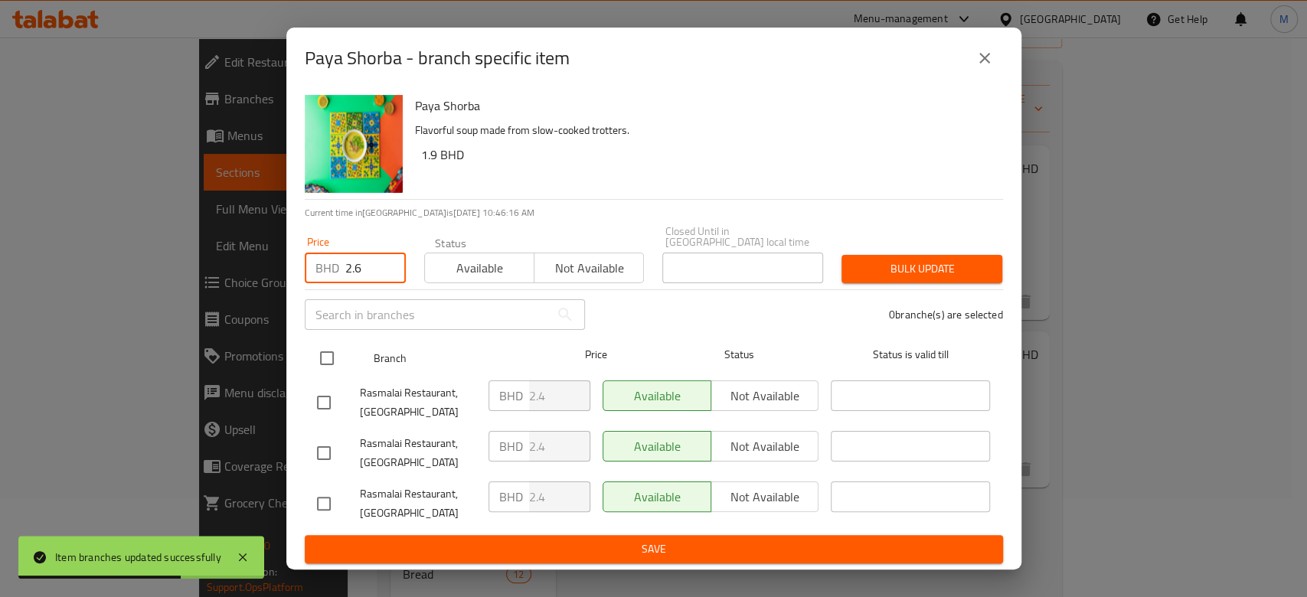
type input "2.6"
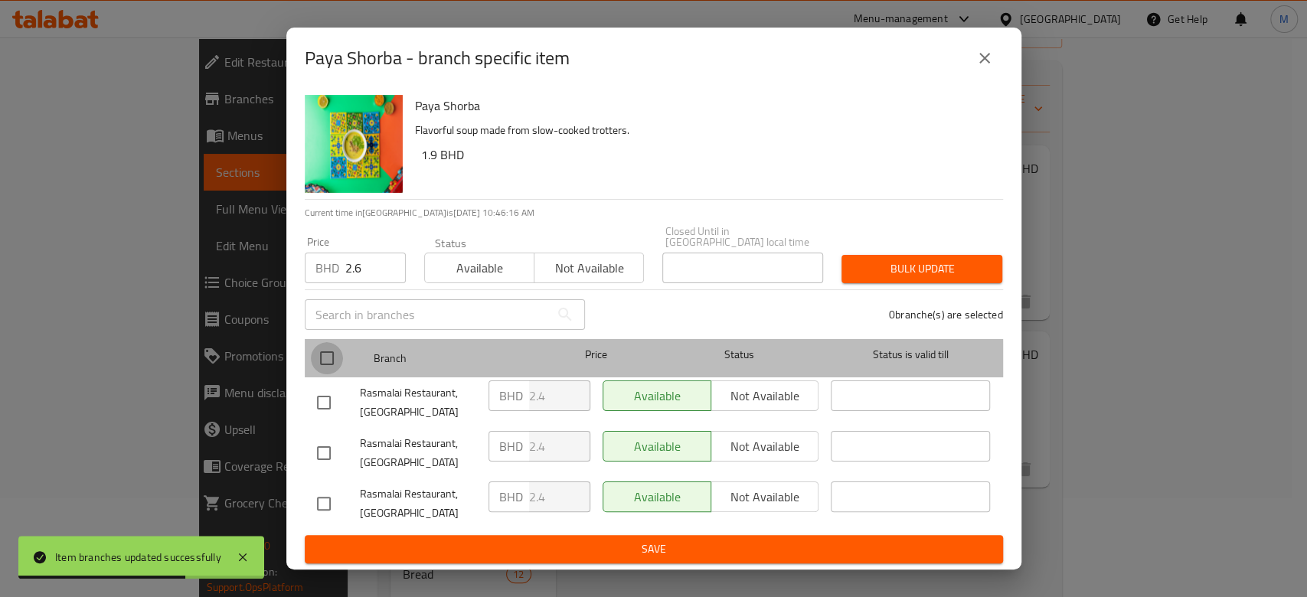
click at [325, 355] on input "checkbox" at bounding box center [327, 358] width 32 height 32
checkbox input "true"
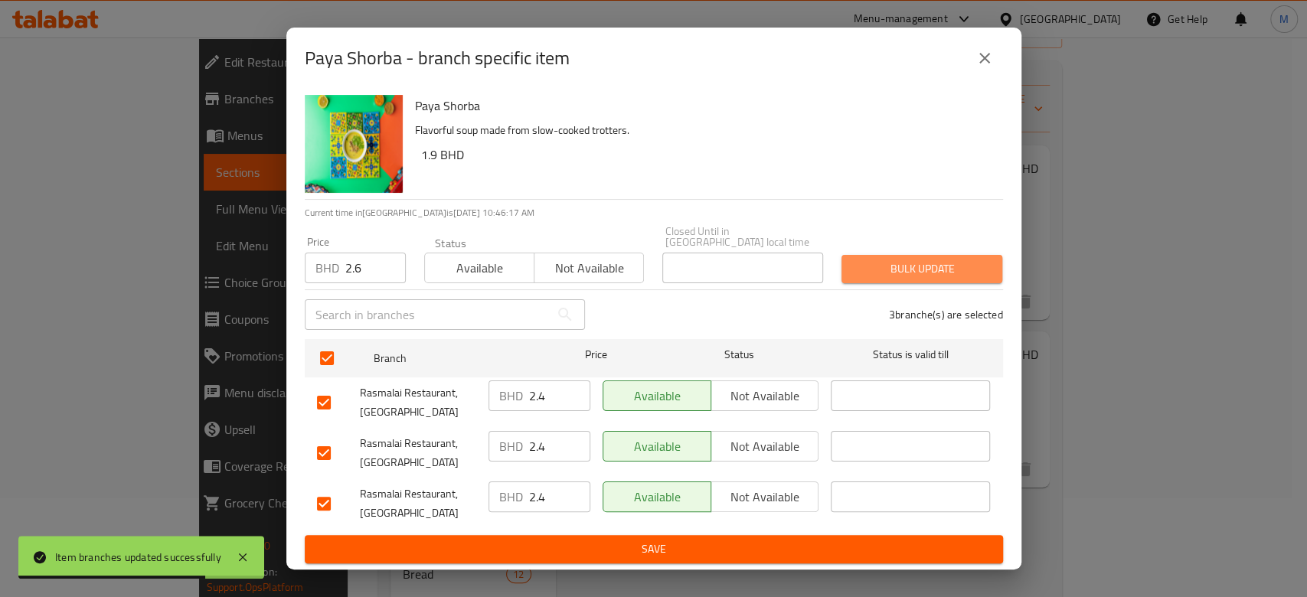
click at [852, 260] on button "Bulk update" at bounding box center [921, 269] width 161 height 28
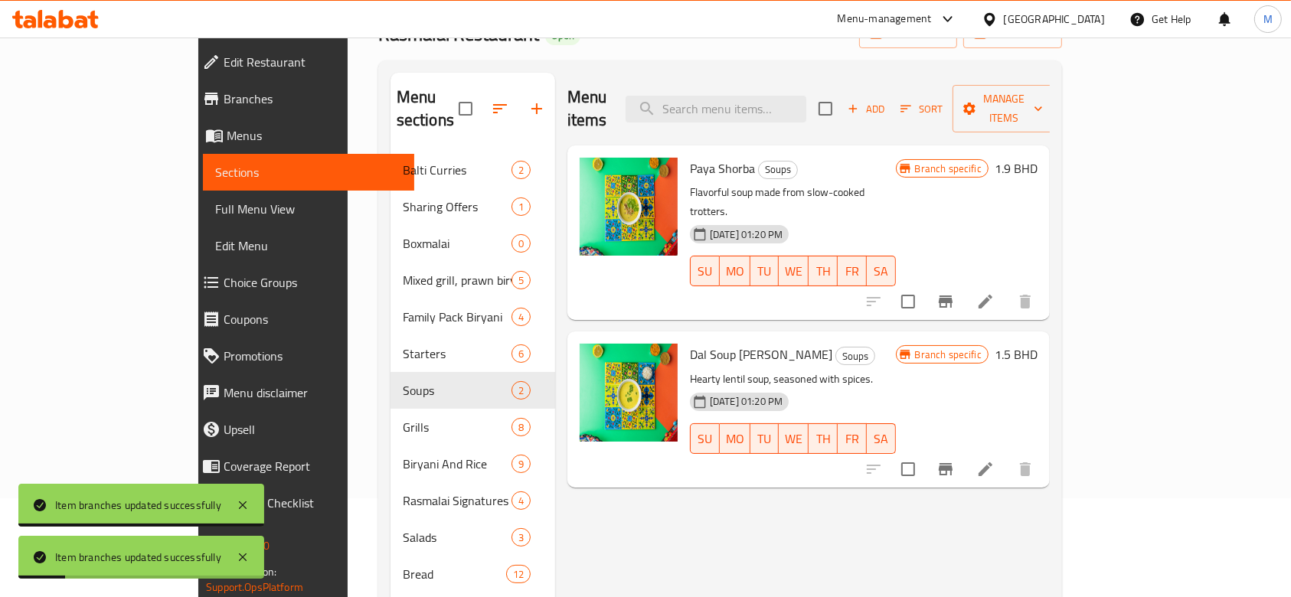
click at [1050, 486] on div "Menu items Add Sort Manage items Paya Shorba Soups Flavorful soup made from slo…" at bounding box center [802, 428] width 495 height 710
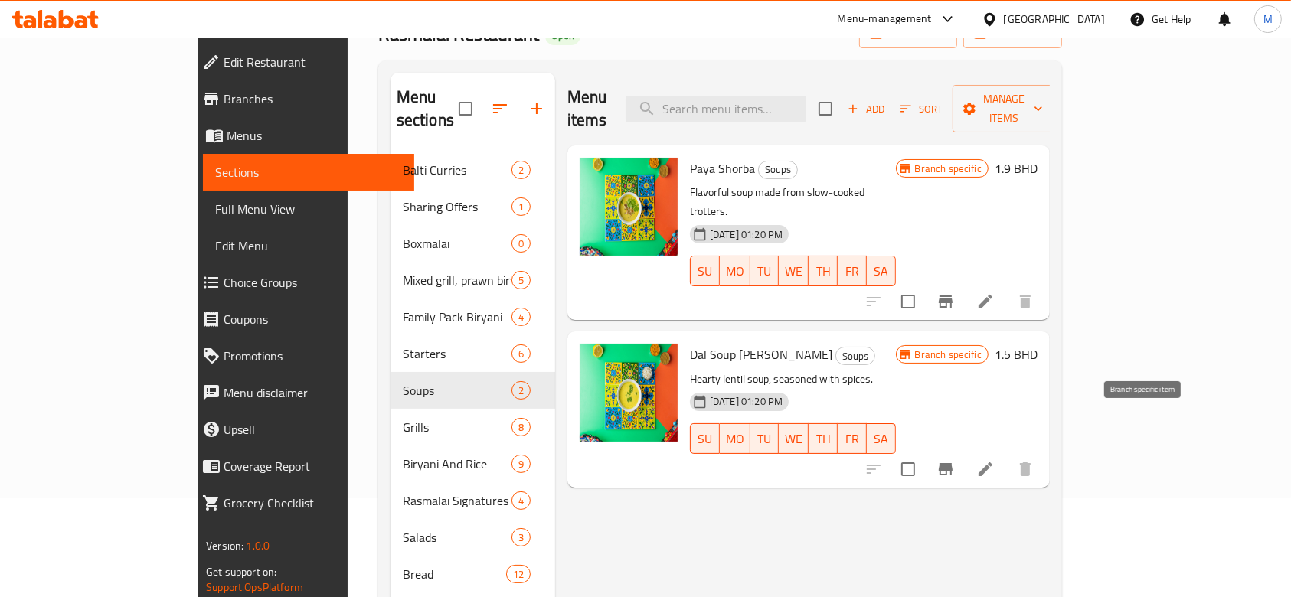
click at [955, 460] on icon "Branch-specific-item" at bounding box center [945, 469] width 18 height 18
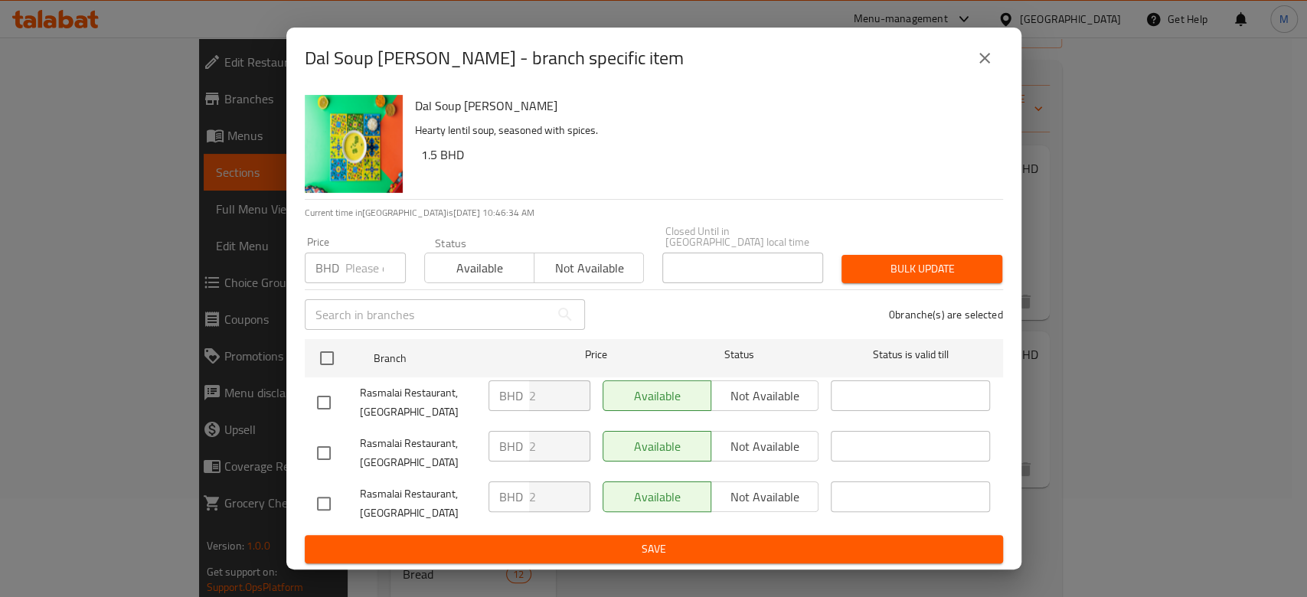
click at [348, 253] on input "number" at bounding box center [375, 268] width 60 height 31
paste input "2.2"
type input "2.2"
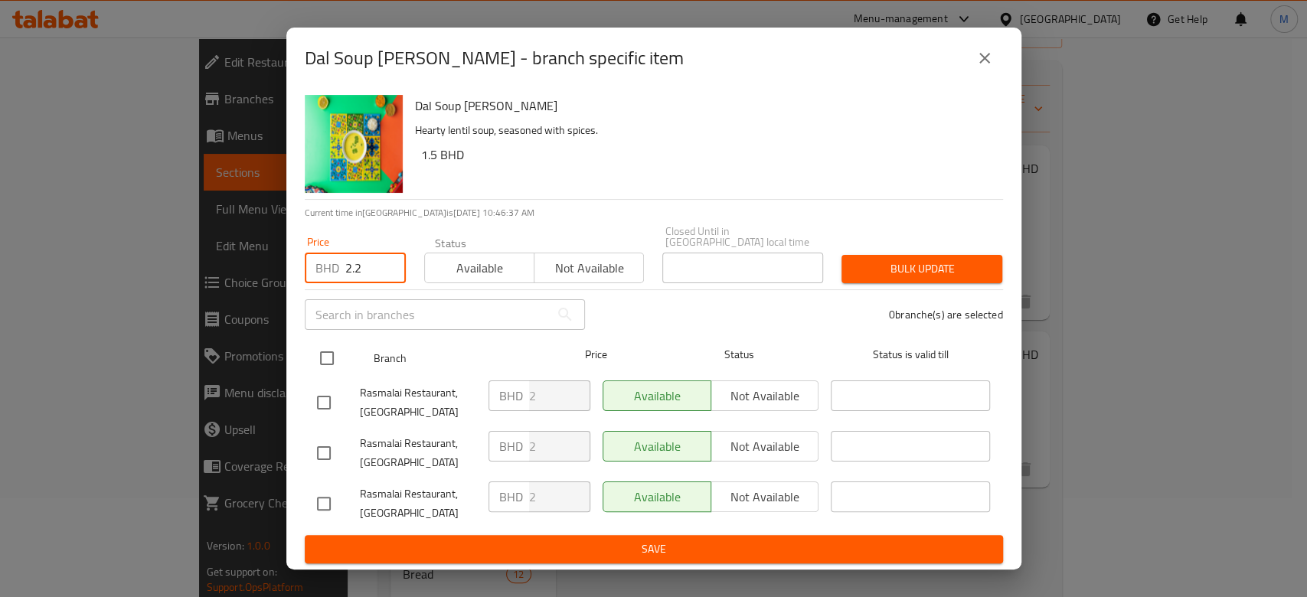
click at [333, 349] on input "checkbox" at bounding box center [327, 358] width 32 height 32
checkbox input "true"
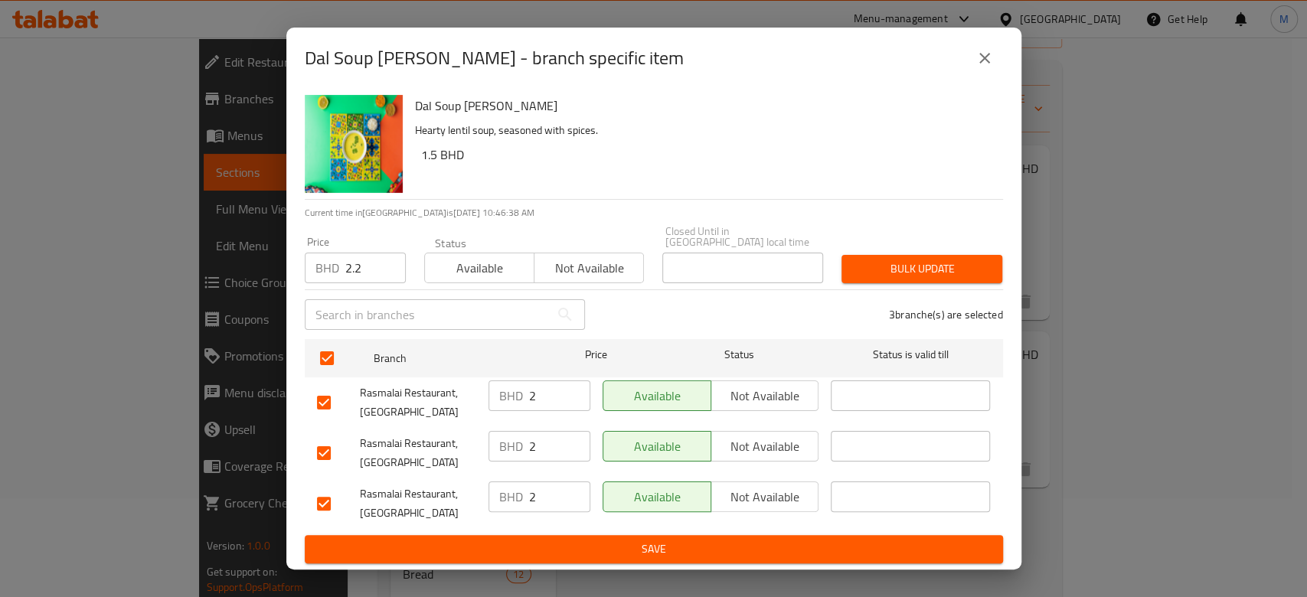
click at [868, 260] on span "Bulk update" at bounding box center [922, 269] width 136 height 19
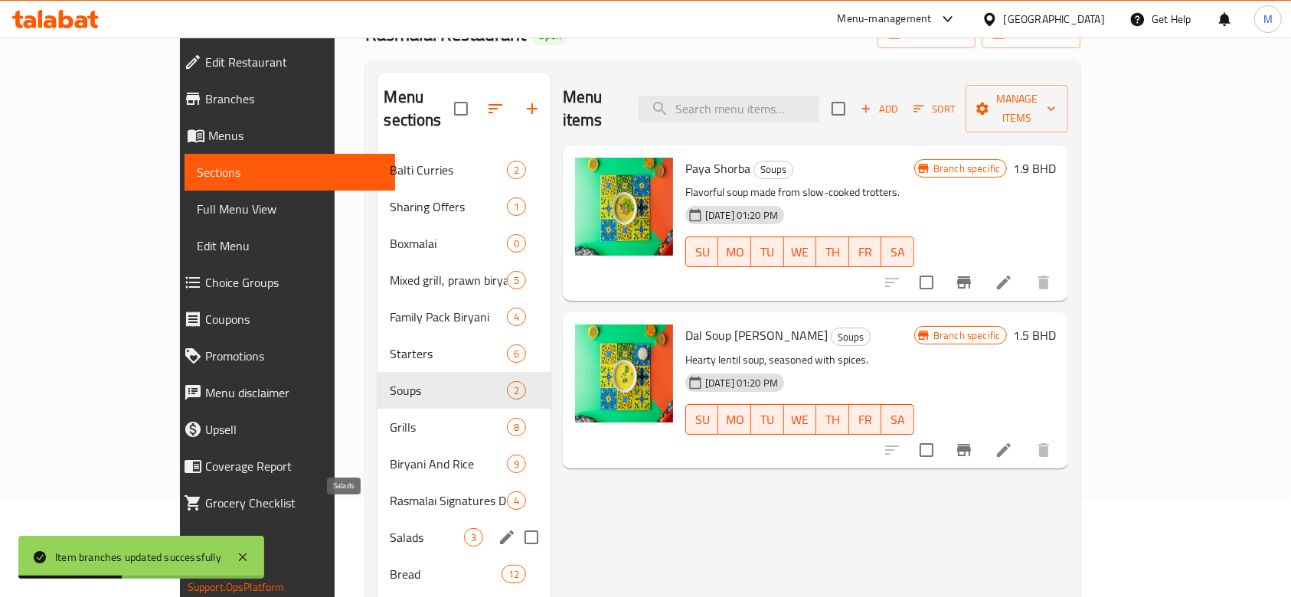
click at [390, 528] on span "Salads" at bounding box center [427, 537] width 74 height 18
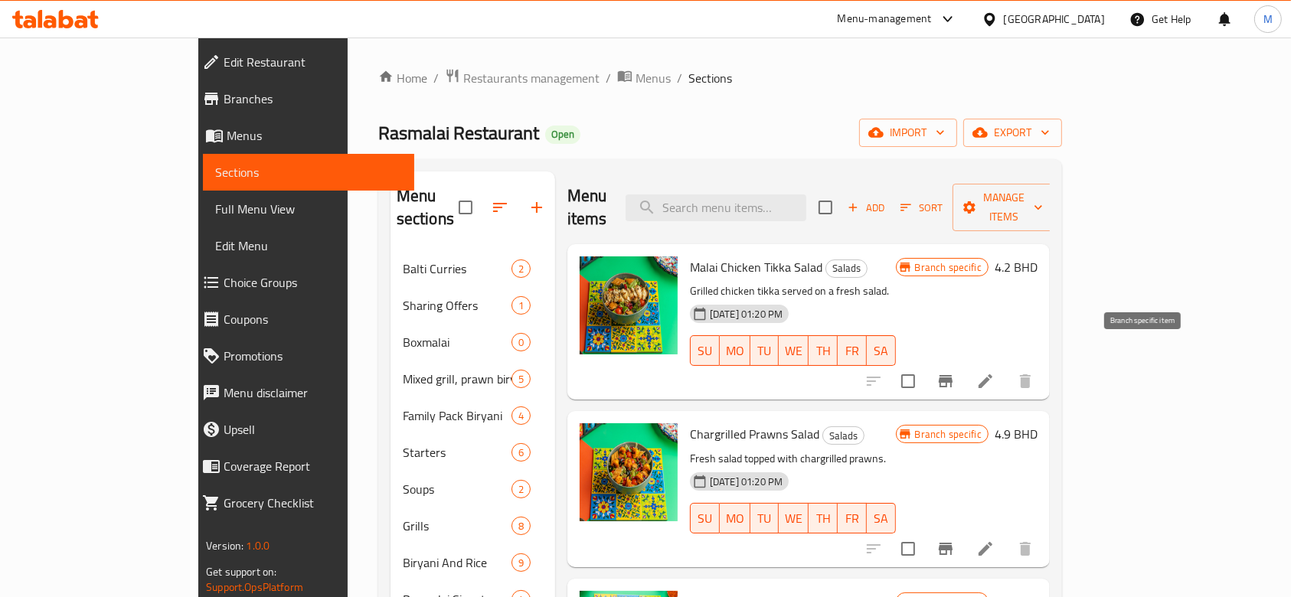
click at [952, 375] on icon "Branch-specific-item" at bounding box center [946, 381] width 14 height 12
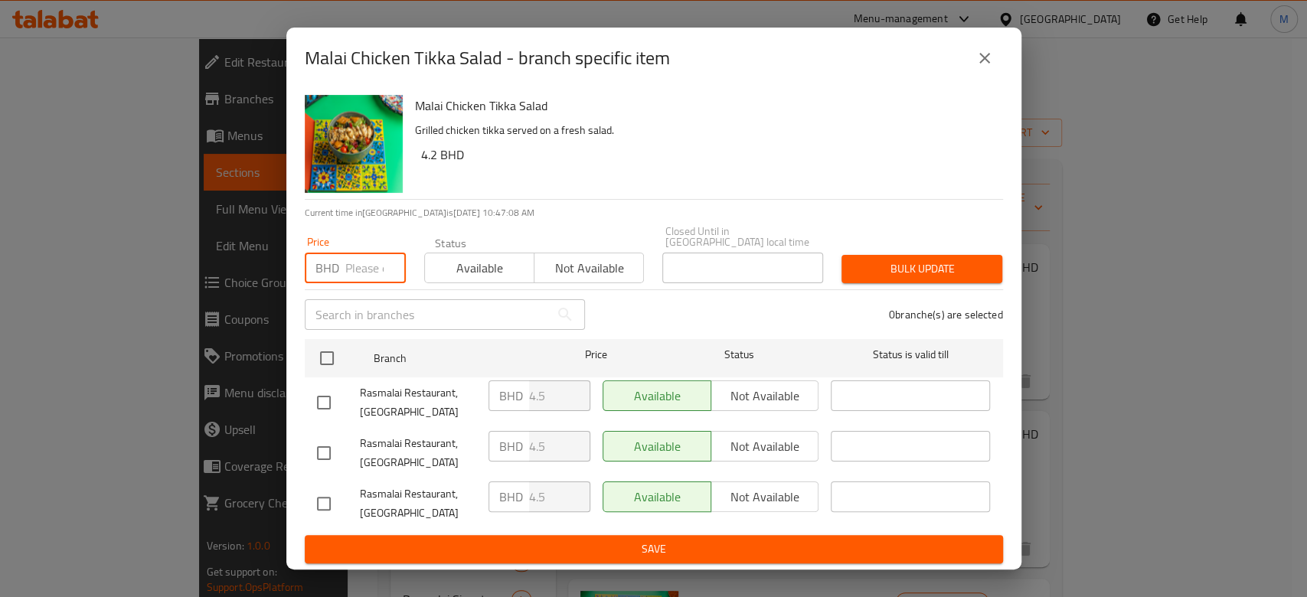
click at [367, 266] on input "number" at bounding box center [375, 268] width 60 height 31
paste input "4.9"
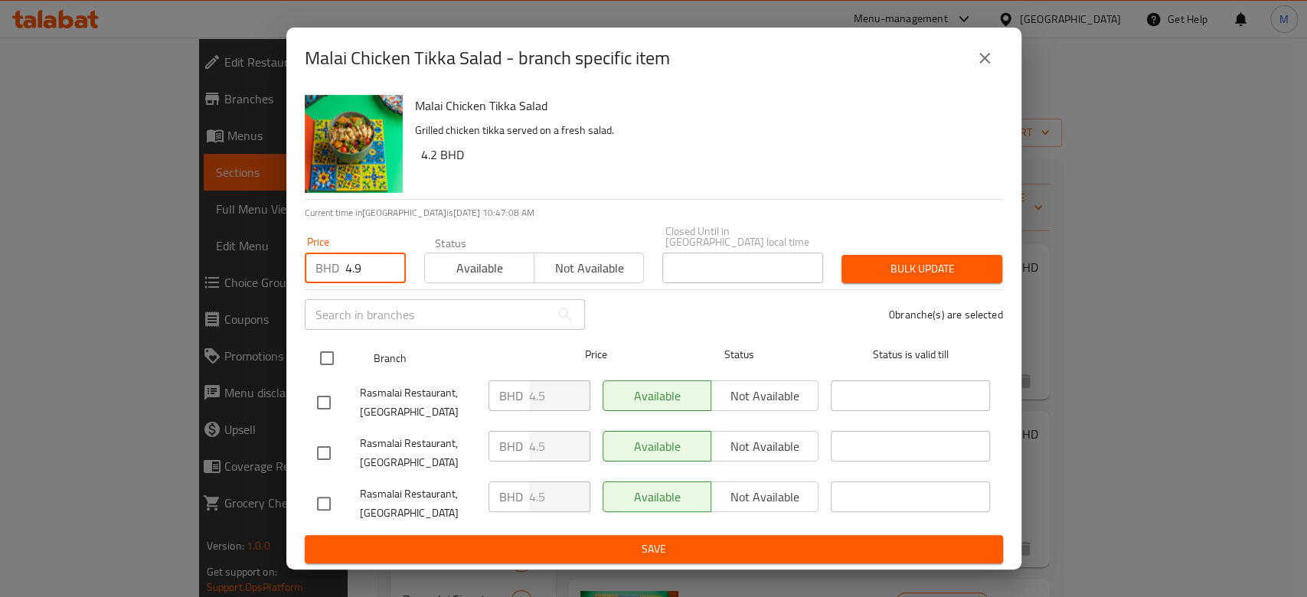
type input "4.9"
click at [321, 347] on input "checkbox" at bounding box center [327, 358] width 32 height 32
checkbox input "true"
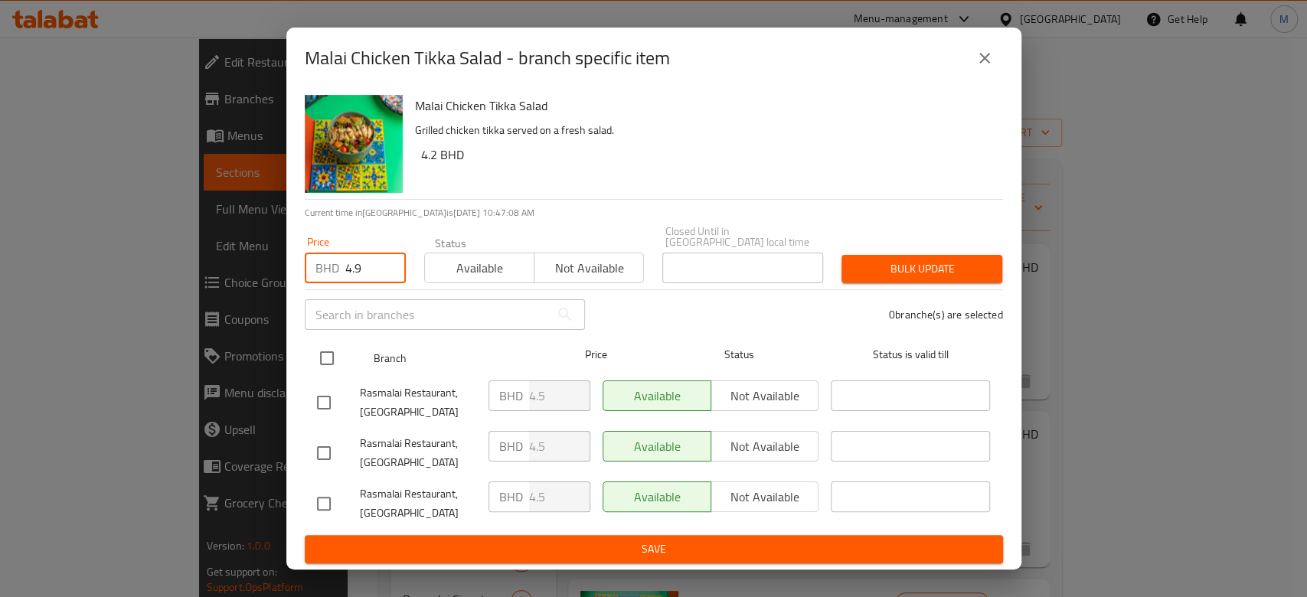
checkbox input "true"
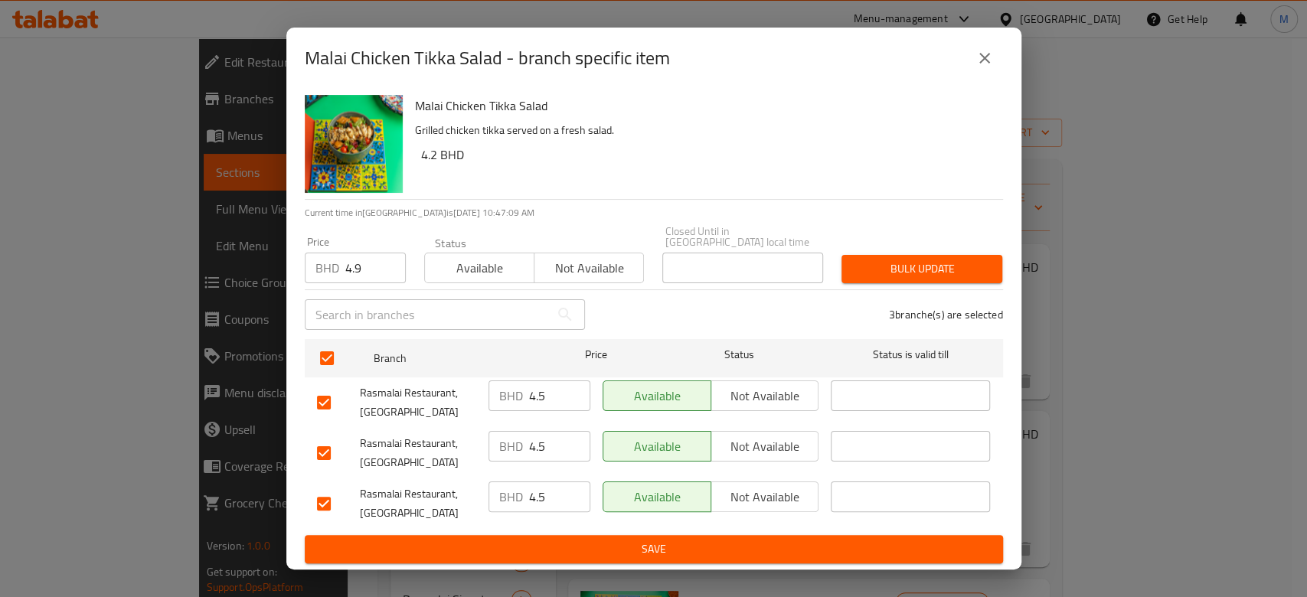
click at [881, 263] on span "Bulk update" at bounding box center [922, 269] width 136 height 19
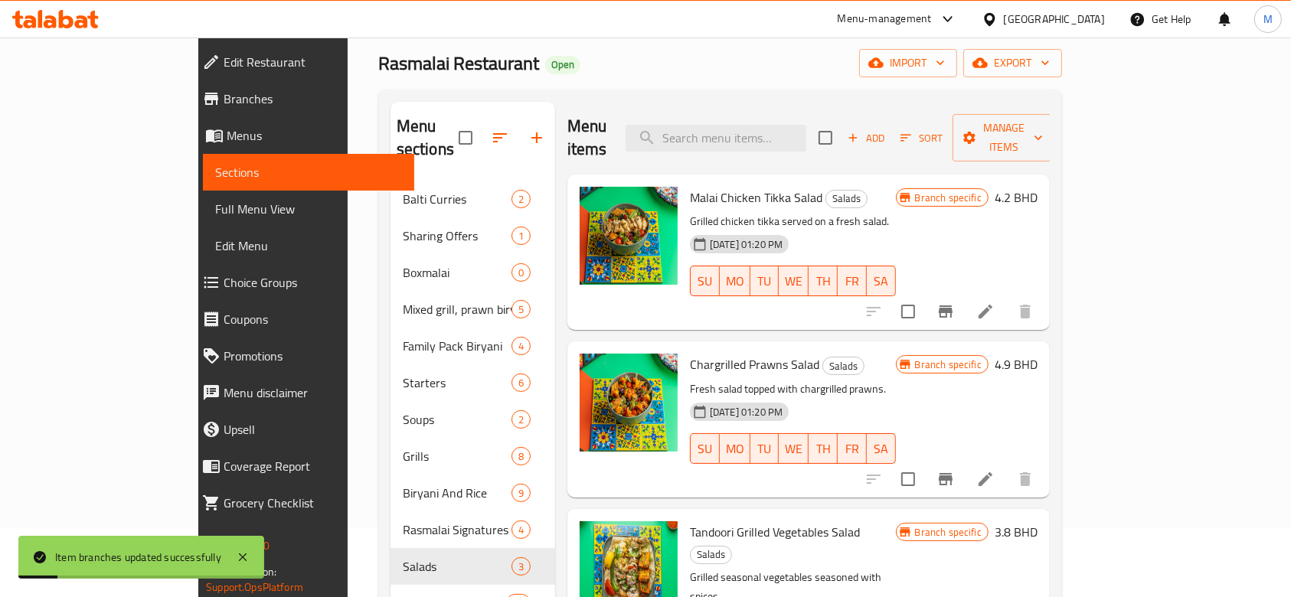
scroll to position [102, 0]
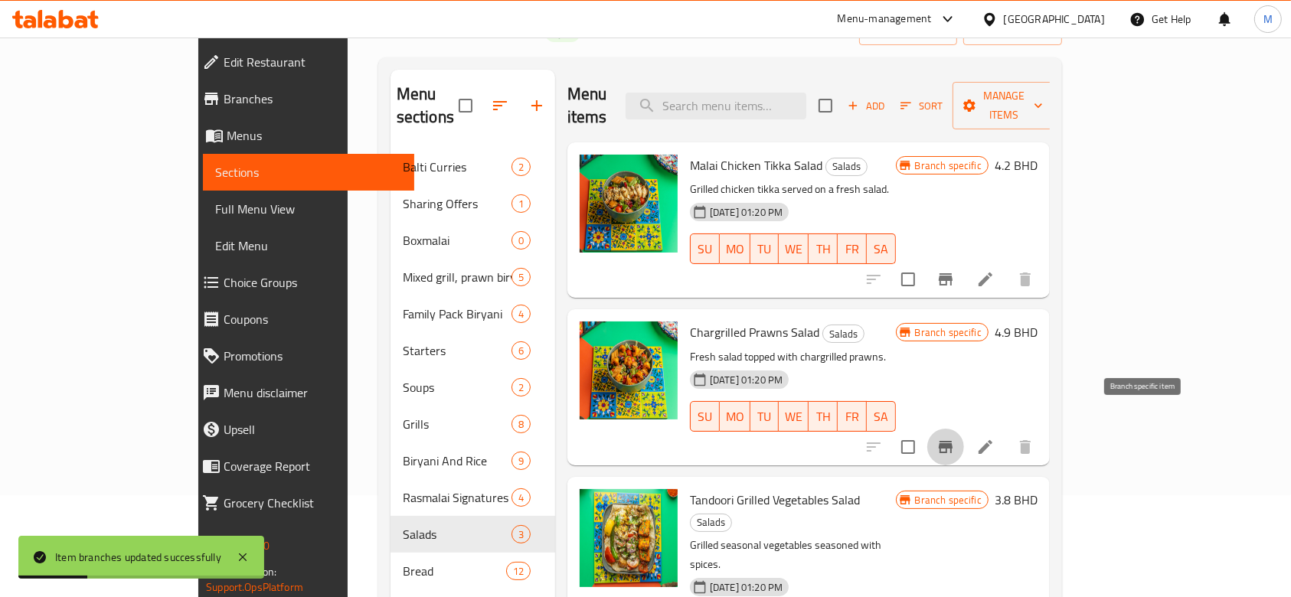
click at [952, 441] on icon "Branch-specific-item" at bounding box center [946, 447] width 14 height 12
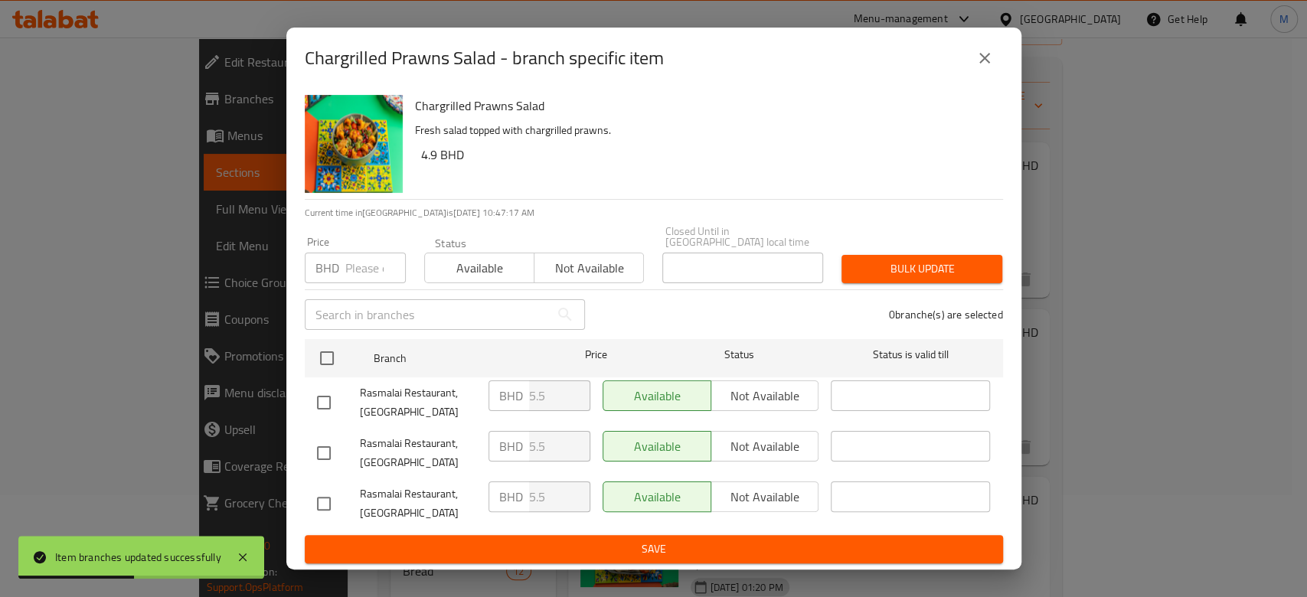
click at [357, 260] on input "number" at bounding box center [375, 268] width 60 height 31
paste input "6"
click at [356, 271] on input "6" at bounding box center [375, 268] width 60 height 31
paste input "6"
click at [355, 260] on input "66" at bounding box center [375, 268] width 60 height 31
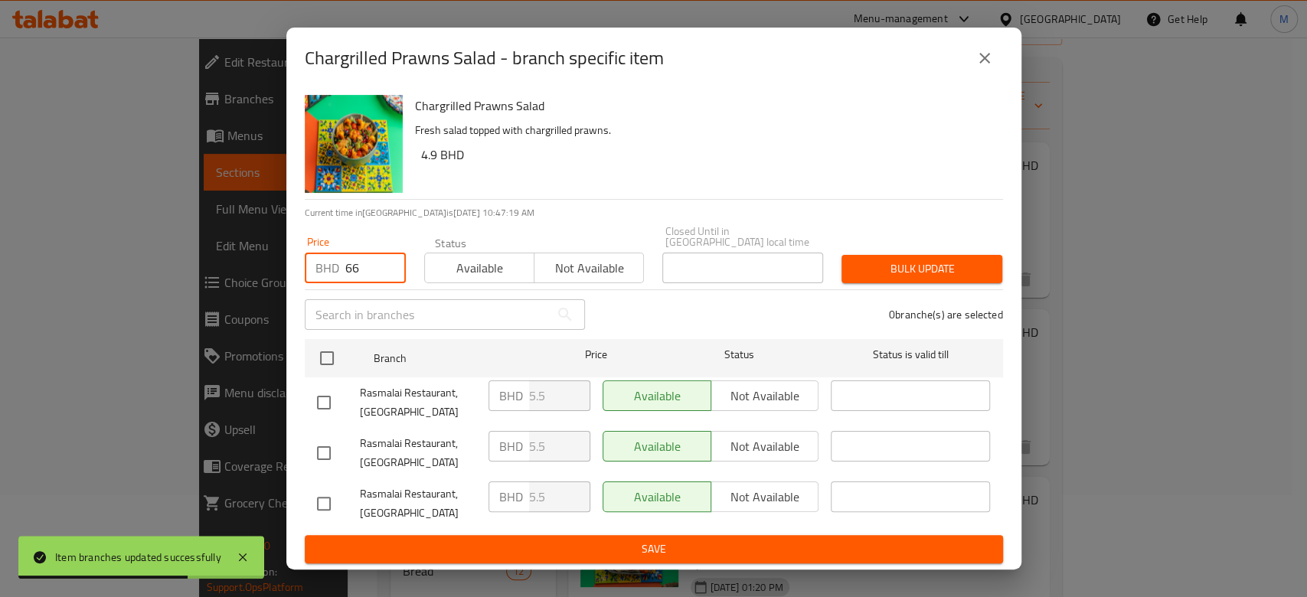
click at [355, 260] on input "66" at bounding box center [375, 268] width 60 height 31
click at [355, 259] on input "66" at bounding box center [375, 268] width 60 height 31
type input "66"
click at [355, 263] on input "66" at bounding box center [375, 268] width 60 height 31
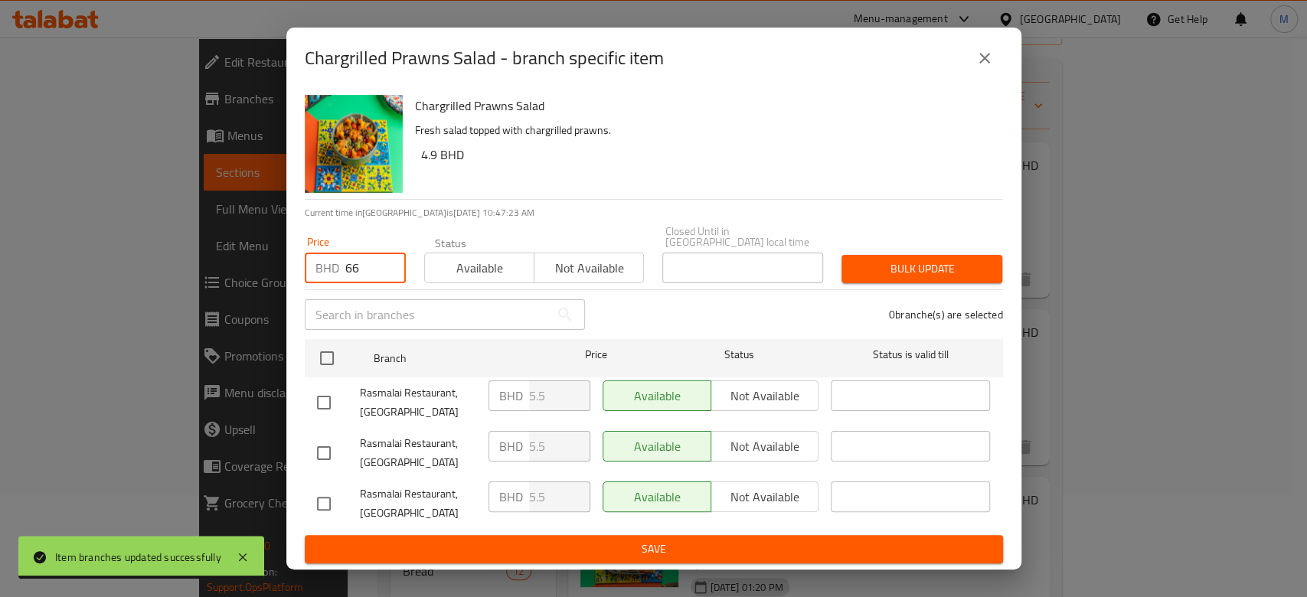
click at [355, 263] on input "66" at bounding box center [375, 268] width 60 height 31
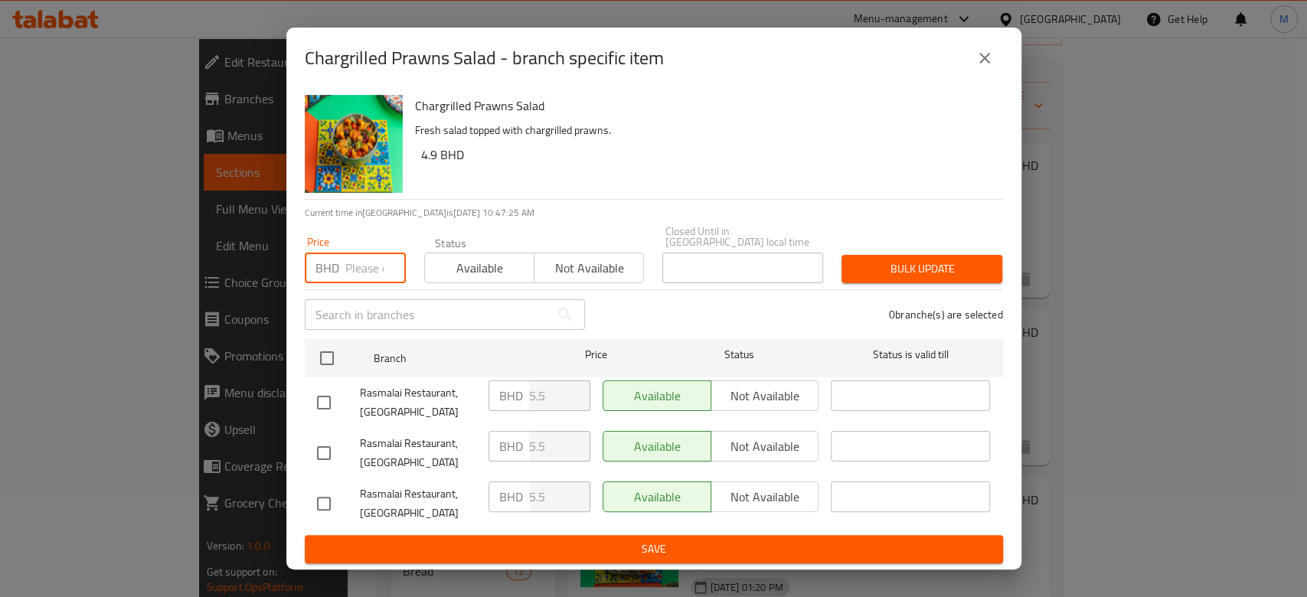
paste input "6"
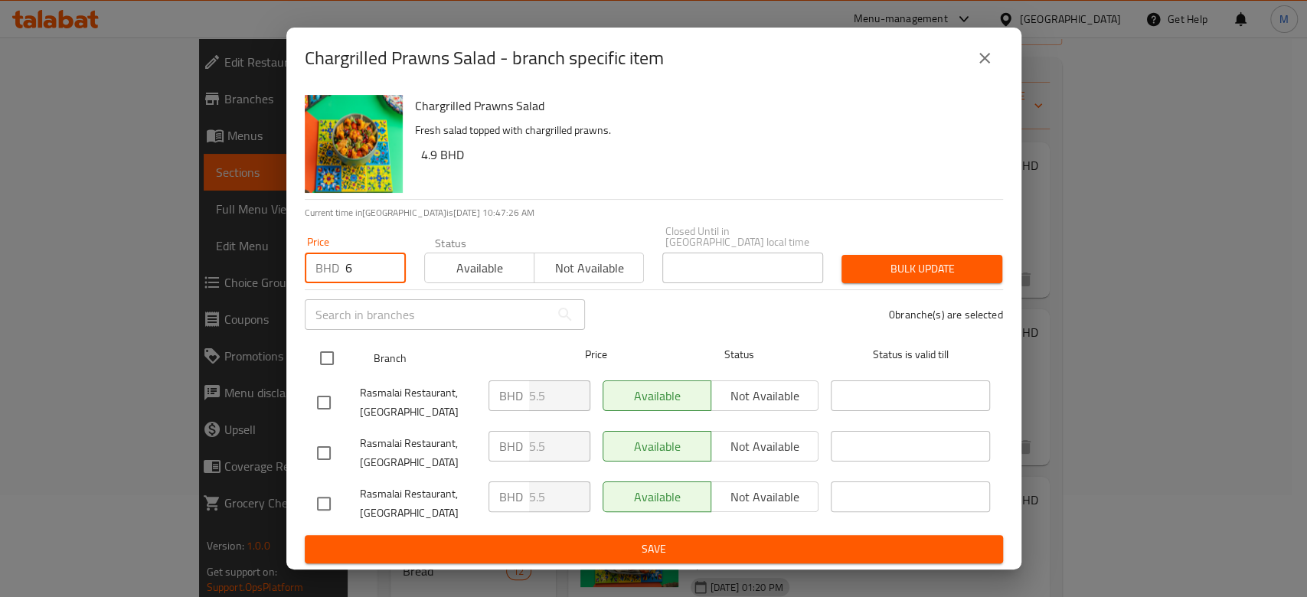
type input "6"
click at [337, 352] on input "checkbox" at bounding box center [327, 358] width 32 height 32
checkbox input "true"
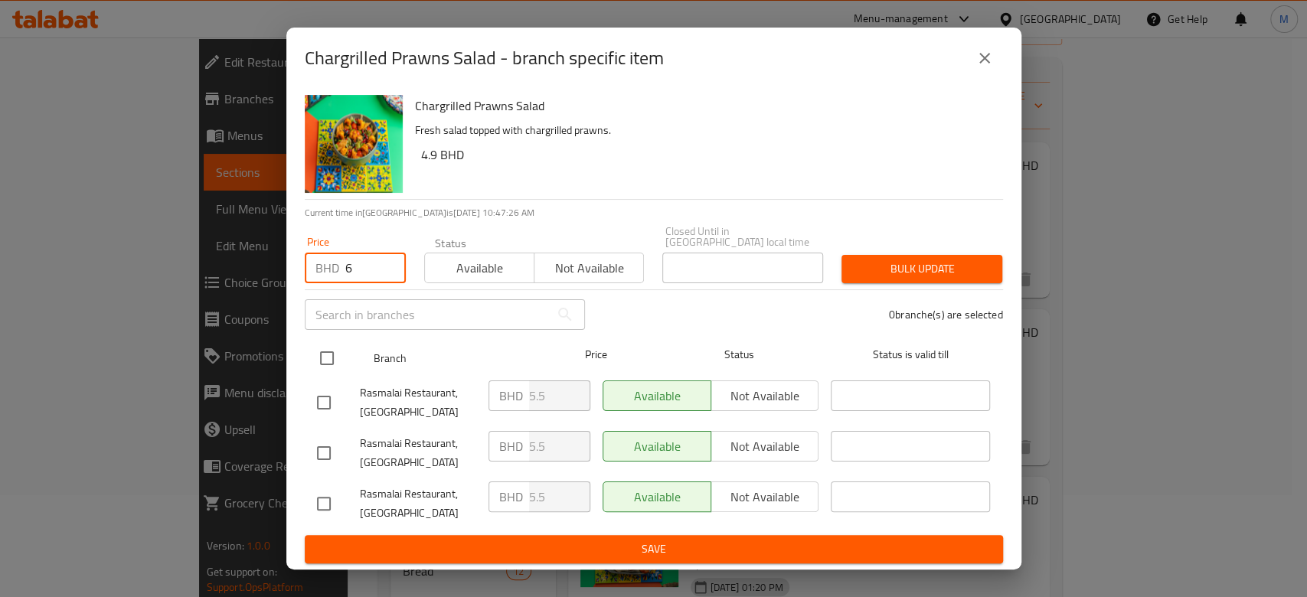
checkbox input "true"
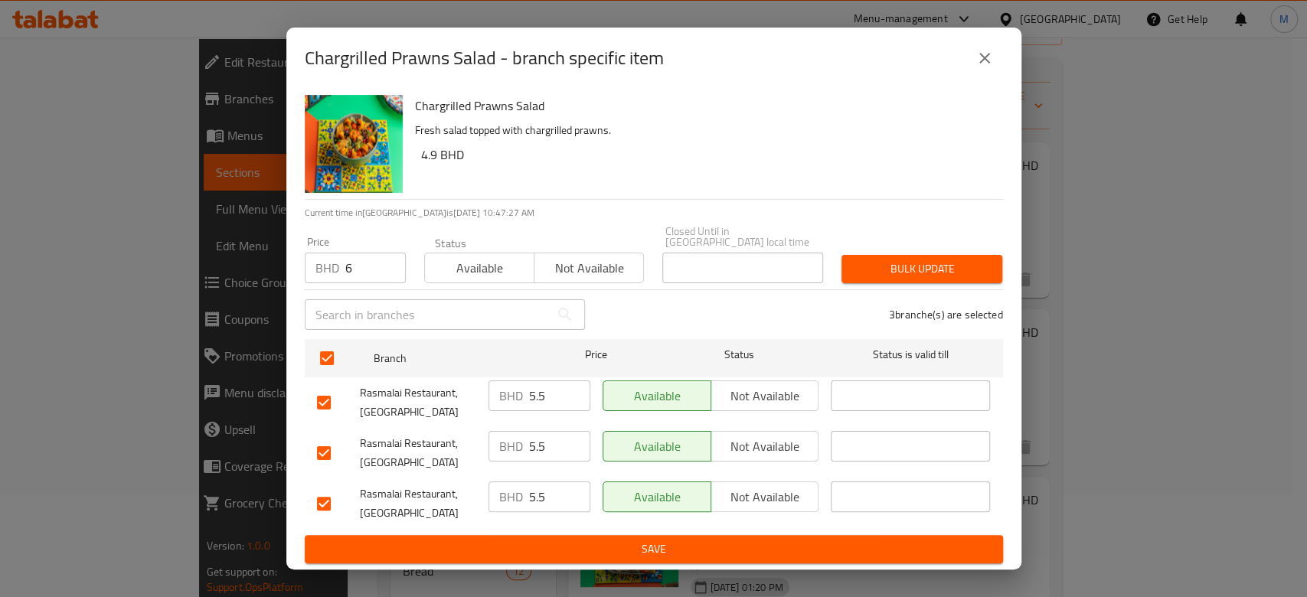
click at [885, 267] on span "Bulk update" at bounding box center [922, 269] width 136 height 19
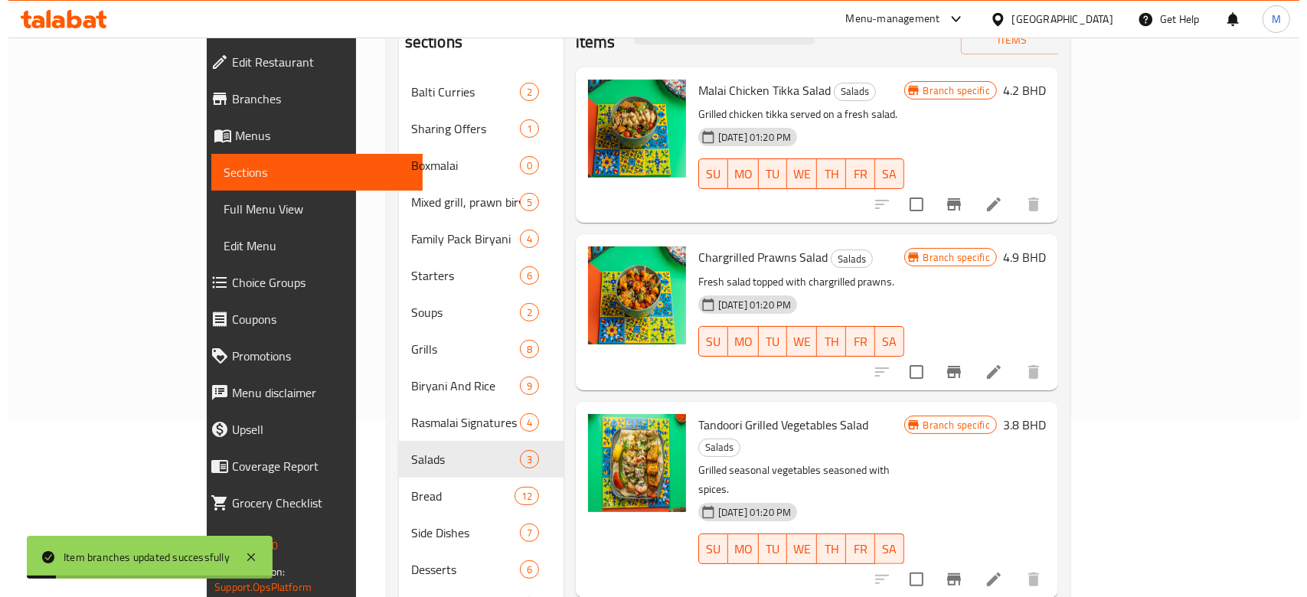
scroll to position [204, 0]
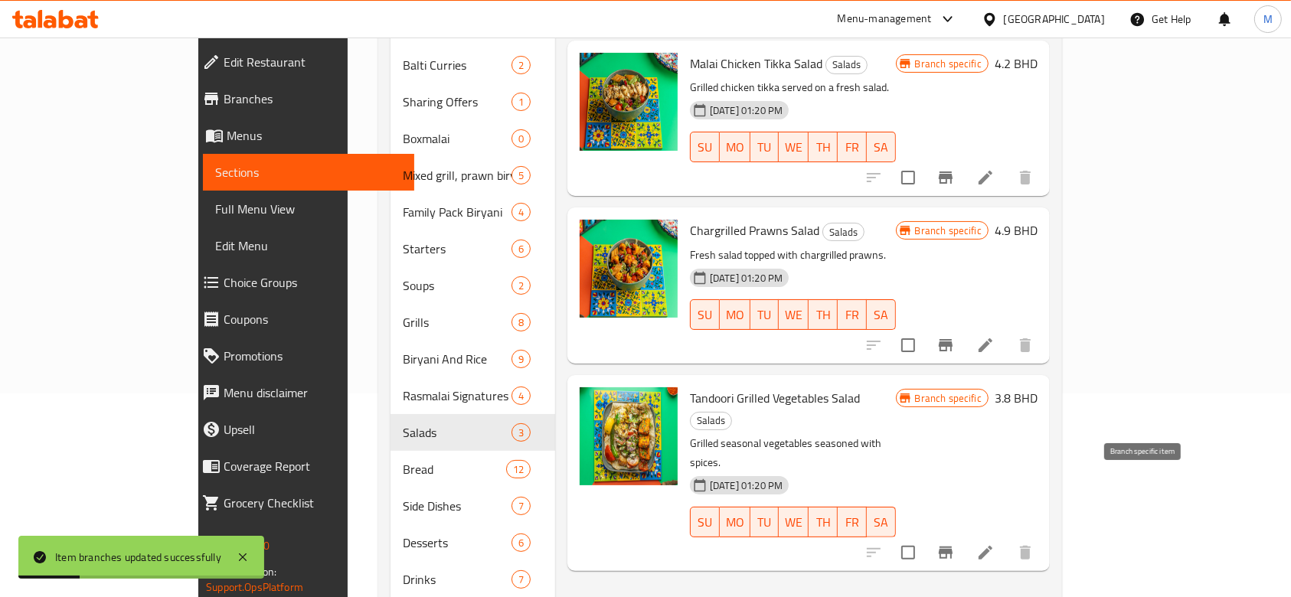
click at [952, 547] on icon "Branch-specific-item" at bounding box center [946, 553] width 14 height 12
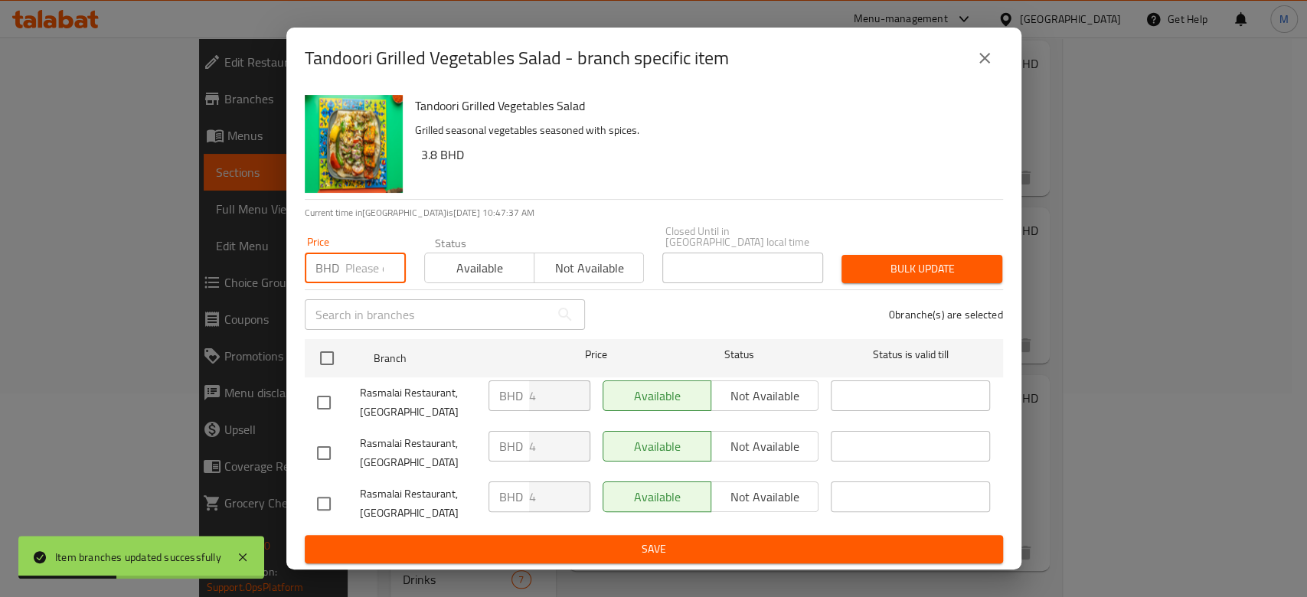
click at [358, 262] on input "number" at bounding box center [375, 268] width 60 height 31
paste input "4.4"
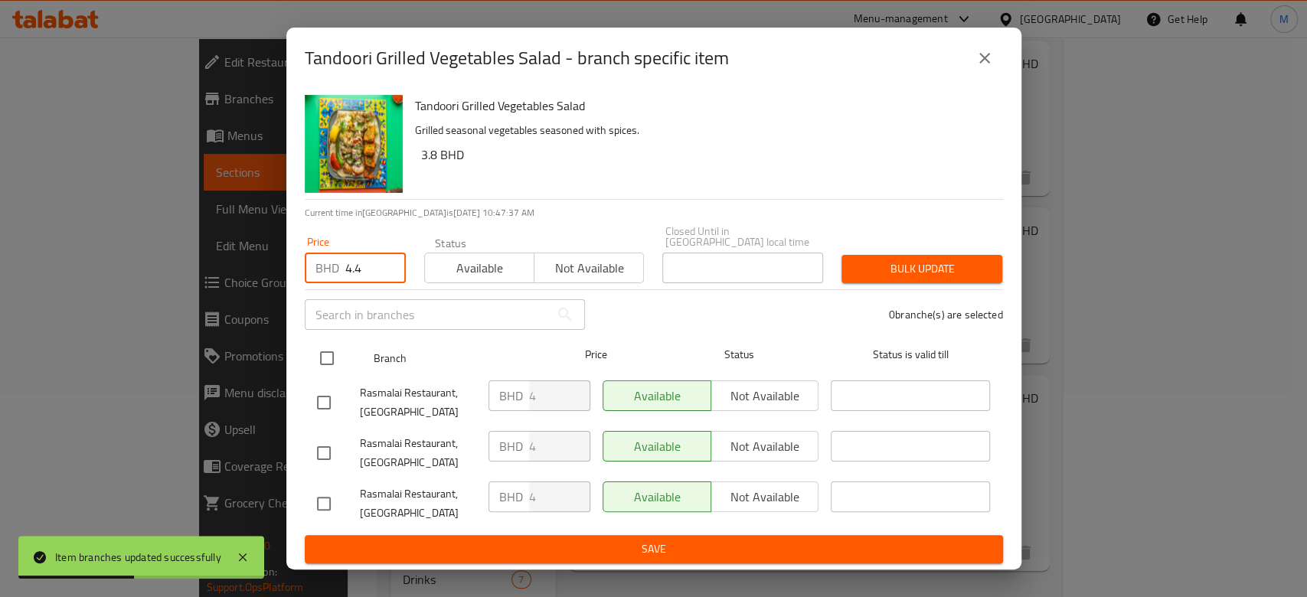
type input "4.4"
click at [328, 351] on input "checkbox" at bounding box center [327, 358] width 32 height 32
checkbox input "true"
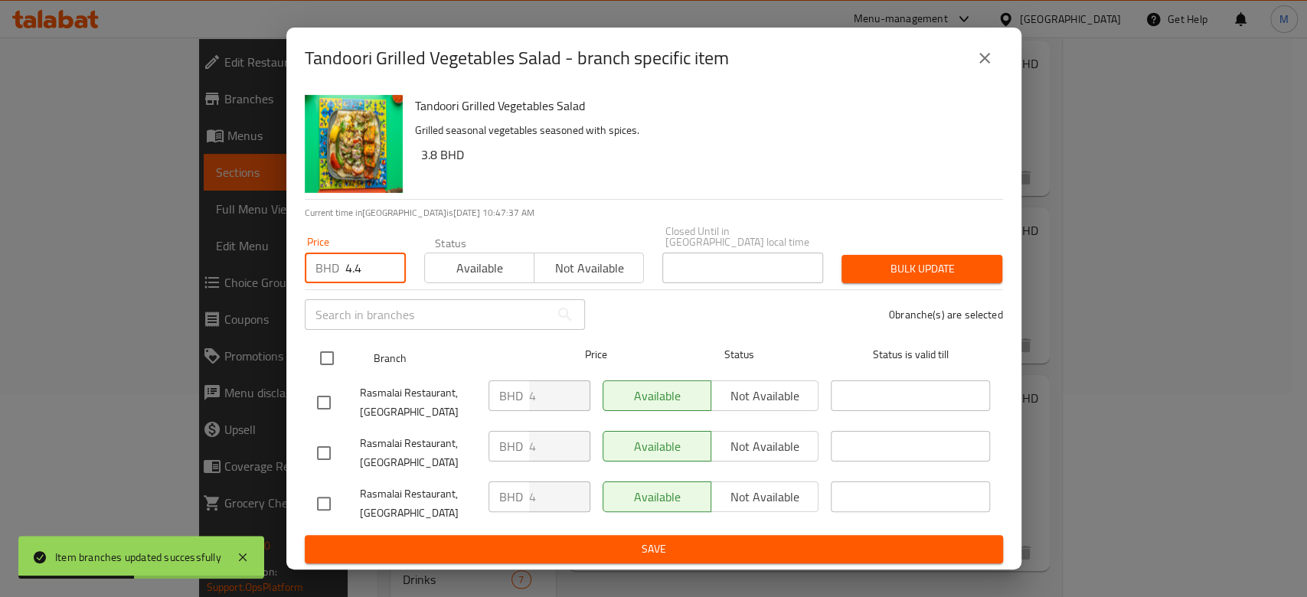
checkbox input "true"
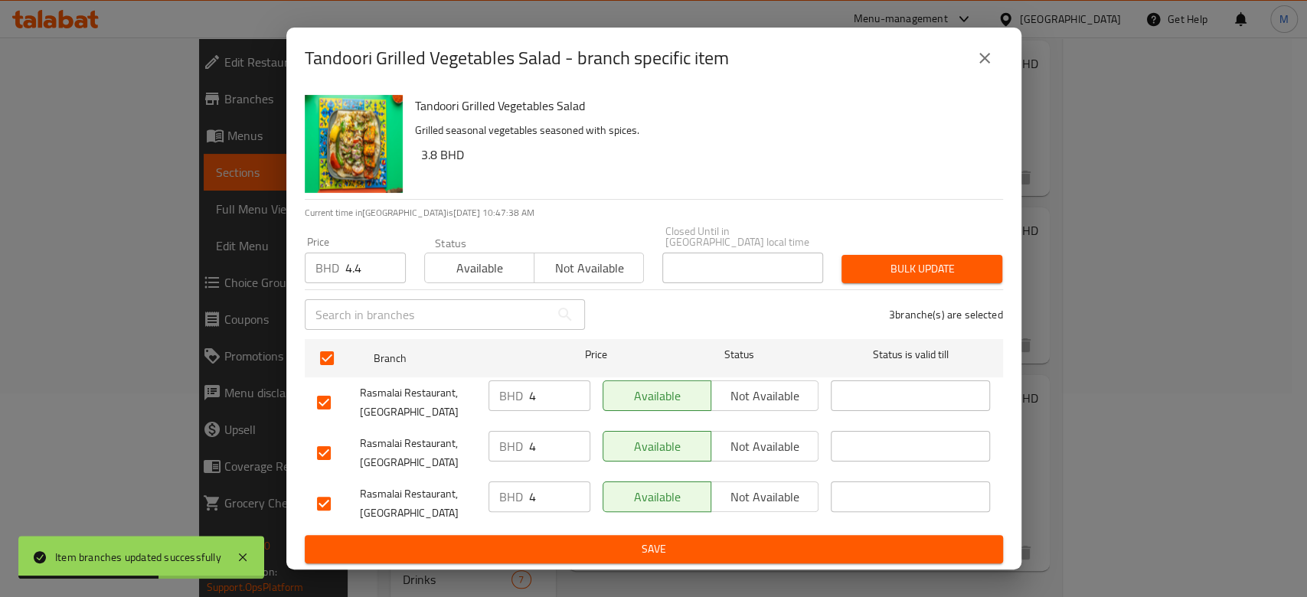
click at [881, 263] on span "Bulk update" at bounding box center [922, 269] width 136 height 19
